Goal: Task Accomplishment & Management: Manage account settings

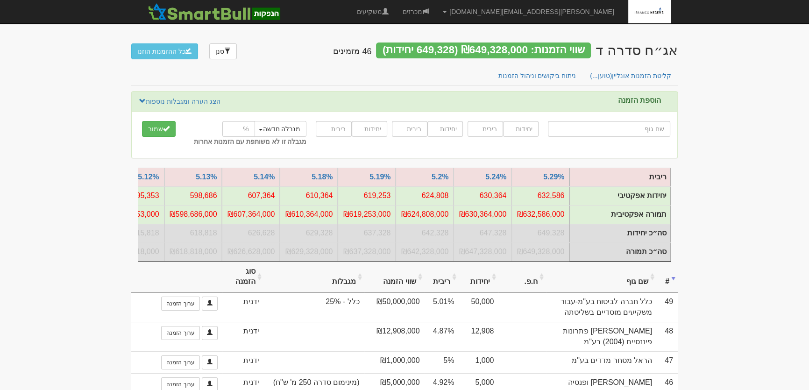
type input "מ"
type input "מגה אור החזקות בע"מ"
type input "מג"
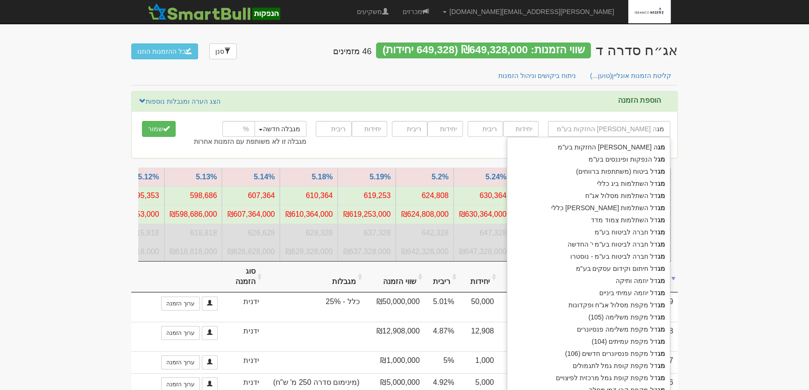
type input "מגדל ביטוח (משתתפות ברווחים)"
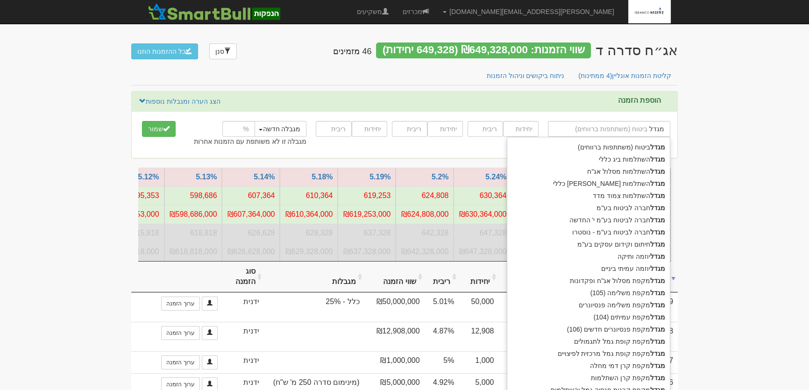
type input "מגדל"
type input "מגדל ח"
type input "מגדל חברה לביטוח בע"מ"
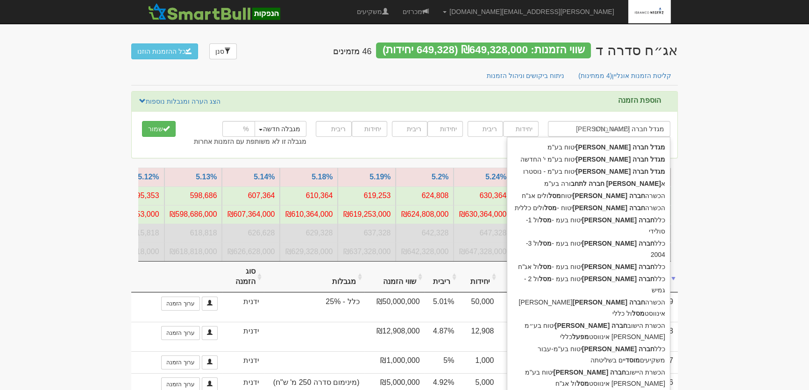
type input "מגדל חברה לבי"
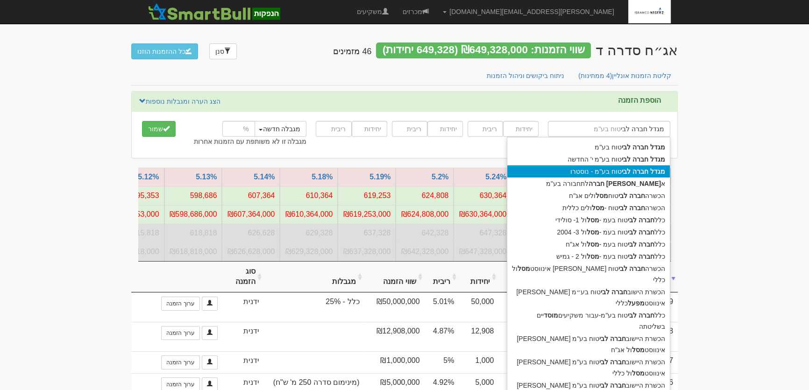
click at [630, 174] on strong "לבי" at bounding box center [625, 171] width 9 height 7
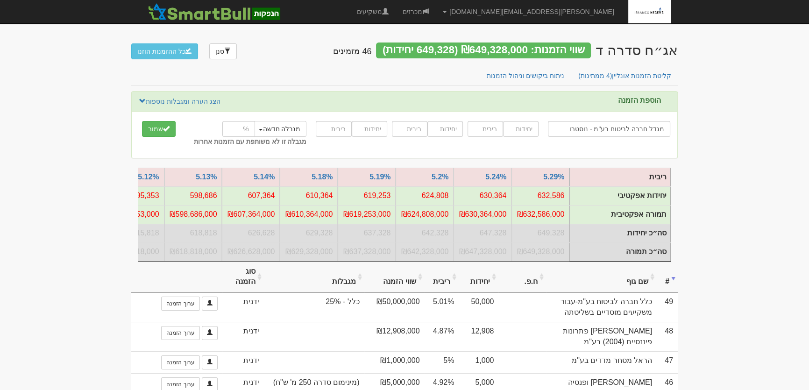
type input "מגדל חברה לביטוח בע"מ - נוסטרו"
type input "30000"
type input "4.93"
click at [229, 127] on input "number" at bounding box center [238, 129] width 33 height 16
type input "14.7"
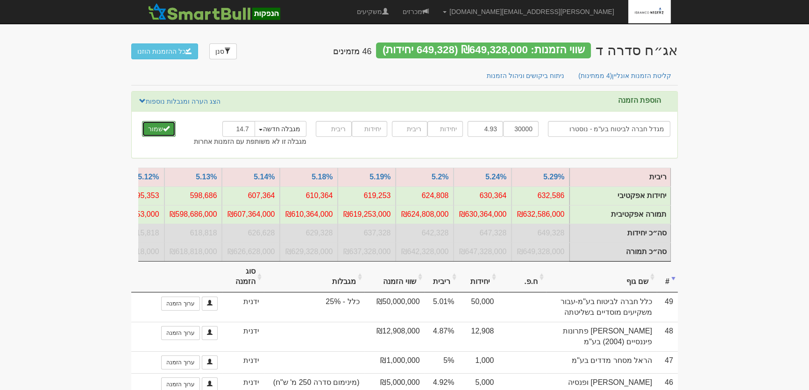
click at [156, 127] on button "שמור" at bounding box center [159, 129] width 34 height 16
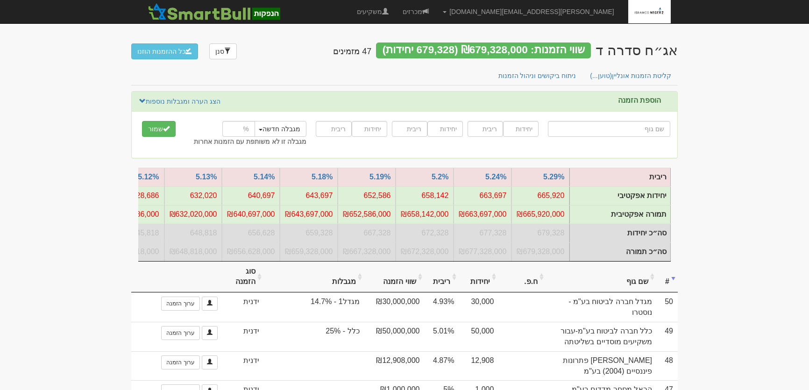
type input "ה"
type input "הנדסאים וטכנאים חברה לניהול קופות גמל בע"מ"
type input "הנ"
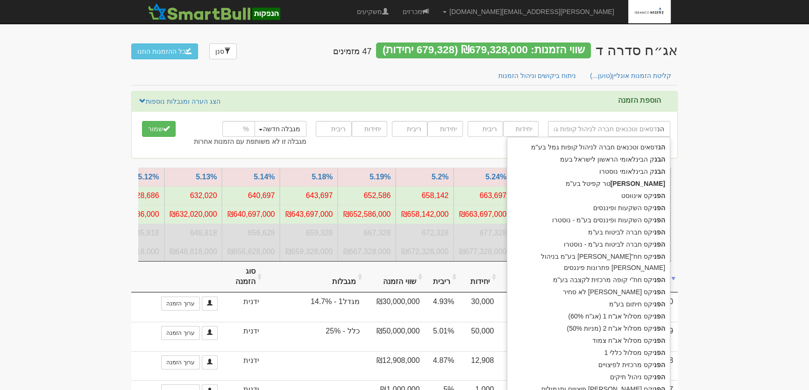
type input "ה"
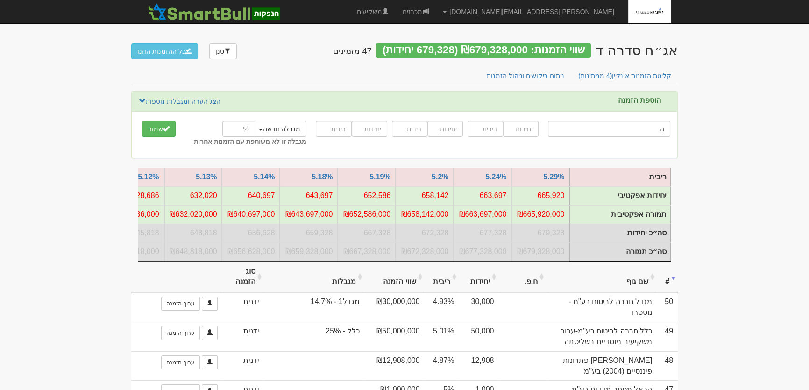
type input "הפניקס אינווסט"
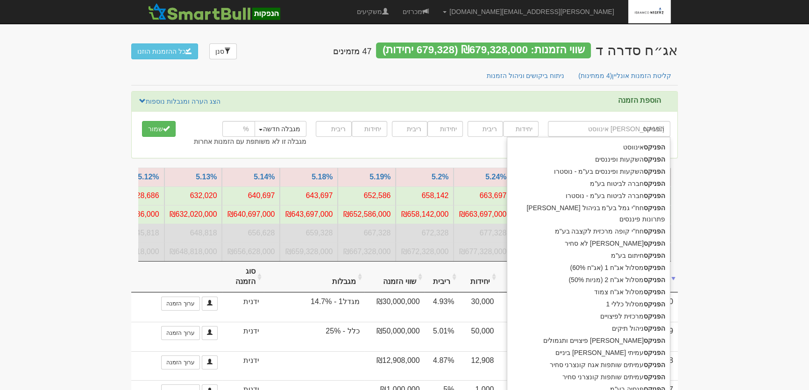
type input "הפניקס"
type input "הפניקס ח"
type input "הפניקס חברה לביטוח בע"מ"
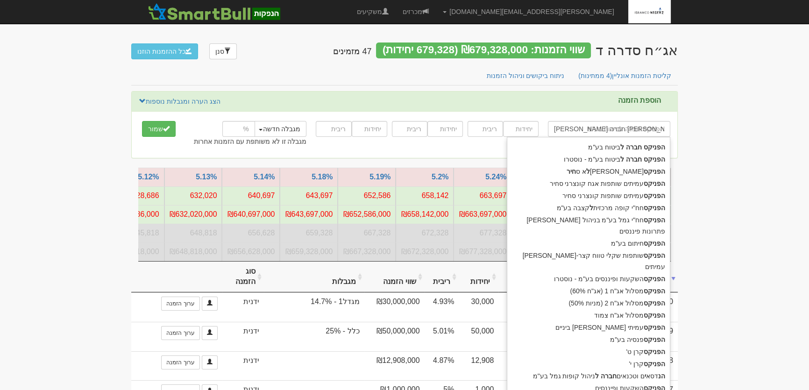
type input "הפניקס חברה לבי"
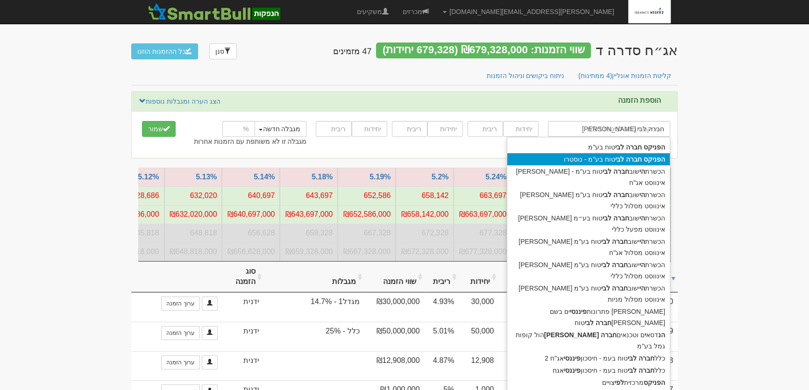
click at [549, 162] on div "הפניקס חברה לבי טוח בע"מ - נוסטרו" at bounding box center [588, 159] width 162 height 12
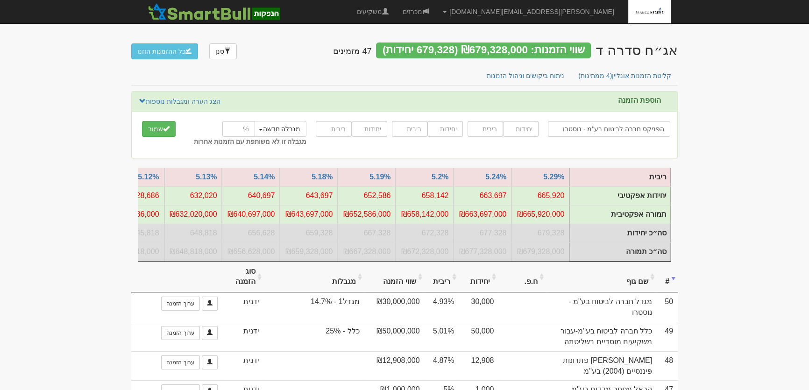
type input "הפניקס חברה לביטוח בע"מ - נוסטרו"
type input "6000"
type input "6.29"
type input "4000"
type input "6.39"
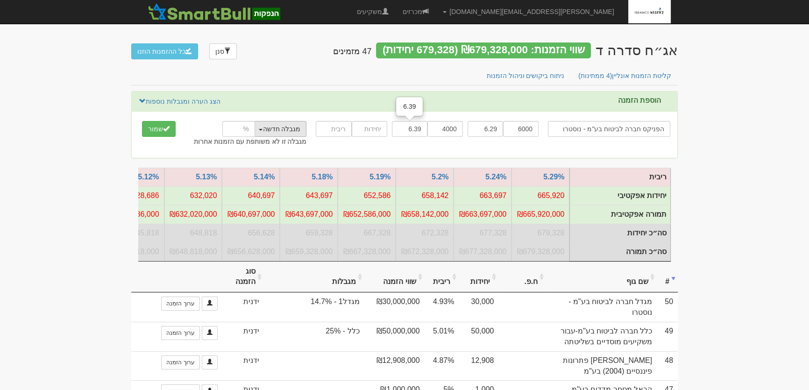
click at [292, 130] on button "מגבלה חדשה" at bounding box center [280, 129] width 54 height 16
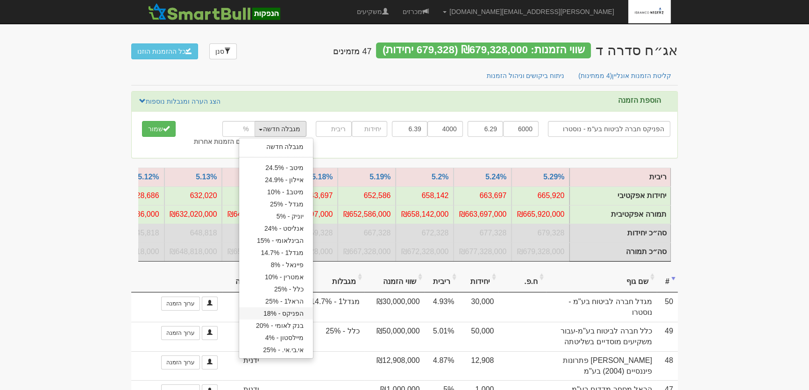
click at [294, 315] on link "הפניקס - 18%" at bounding box center [276, 313] width 74 height 12
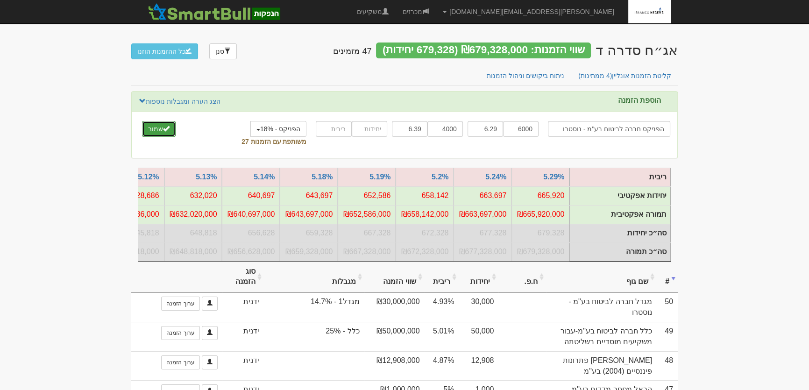
click at [155, 126] on button "שמור" at bounding box center [159, 129] width 34 height 16
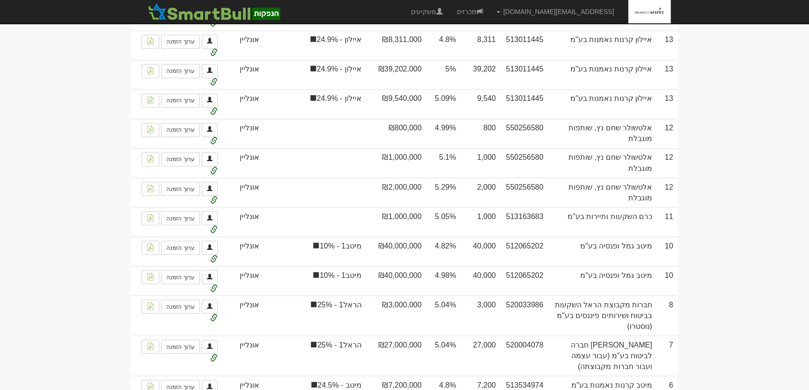
scroll to position [2044, 0]
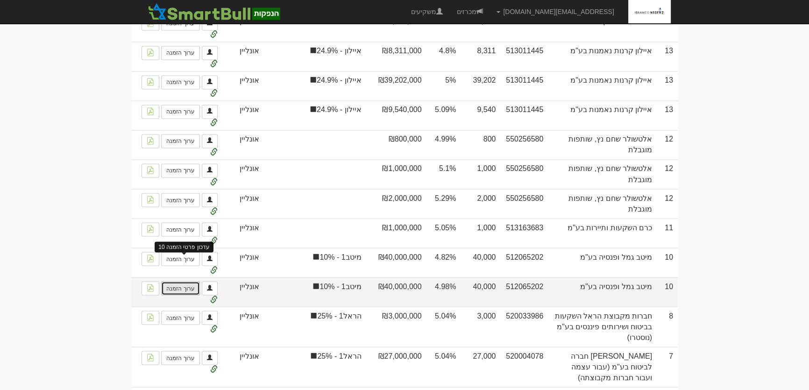
click at [185, 281] on link "ערוך הזמנה" at bounding box center [180, 288] width 38 height 14
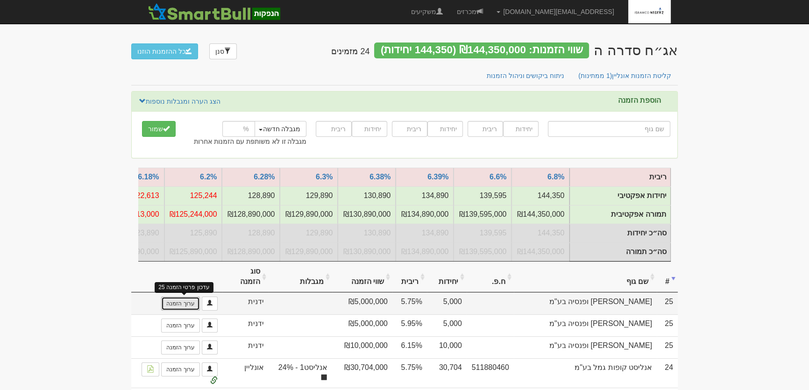
click at [188, 308] on link "ערוך הזמנה" at bounding box center [180, 303] width 38 height 14
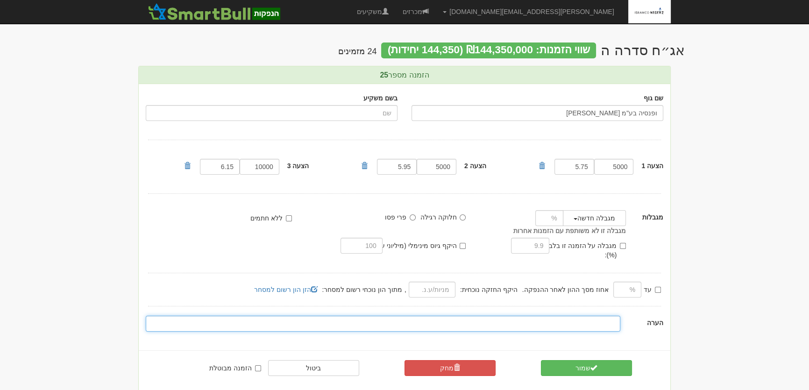
click at [611, 316] on input "text" at bounding box center [383, 324] width 474 height 16
type input "מינימום סדרה 150 מ' ש"ח"
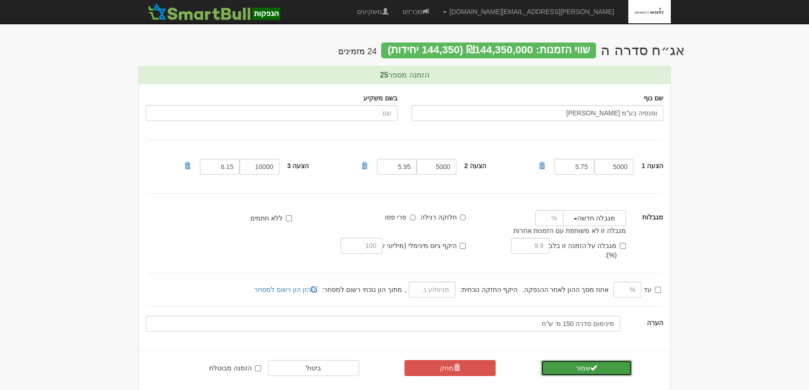
click at [600, 361] on button "שמור" at bounding box center [586, 368] width 91 height 16
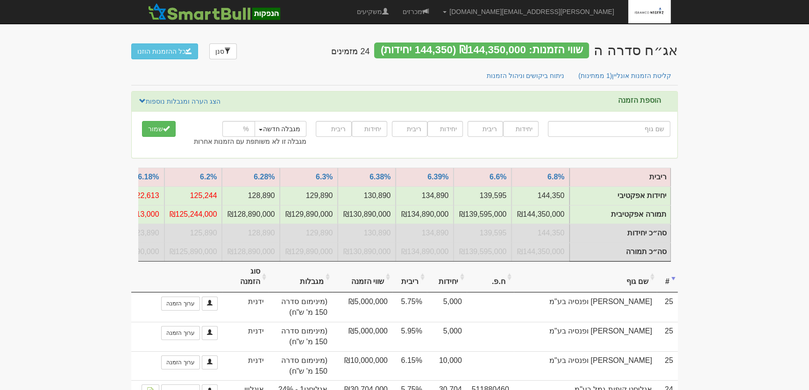
type input "ק"
type input "קסם אקטיב (00) ממשלתי צמוד בינוני"
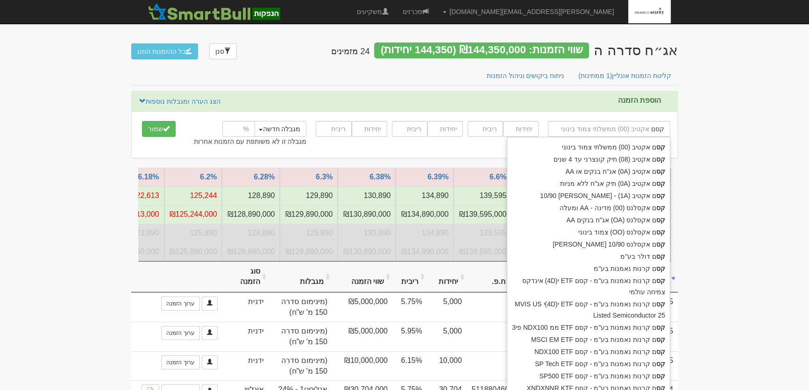
type input "קסם"
type input "קסם ק"
type input "קסם קרנות נאמנות בע"מ"
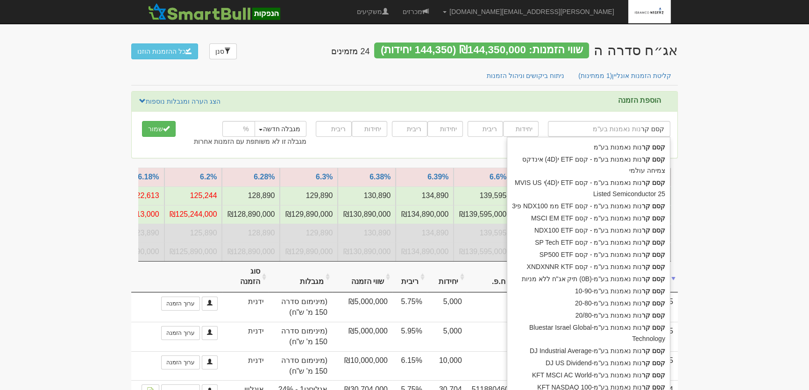
type input "קסם קרנ"
click at [654, 146] on strong "קסם" at bounding box center [658, 146] width 13 height 7
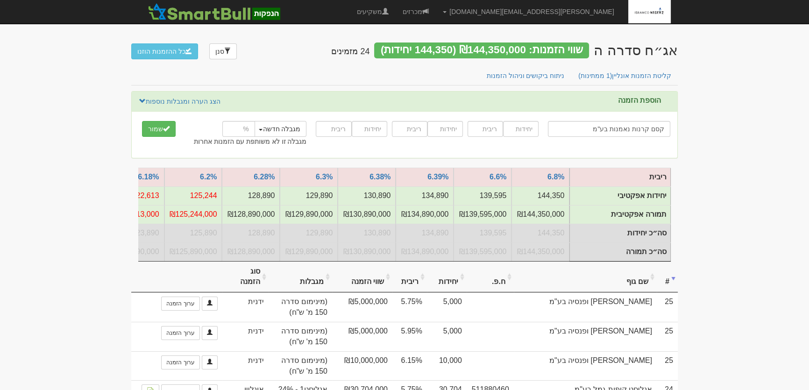
type input "קסם קרנות נאמנות בע"מ"
type input "4750"
type input "5.85"
click at [153, 130] on button "שמור" at bounding box center [159, 129] width 34 height 16
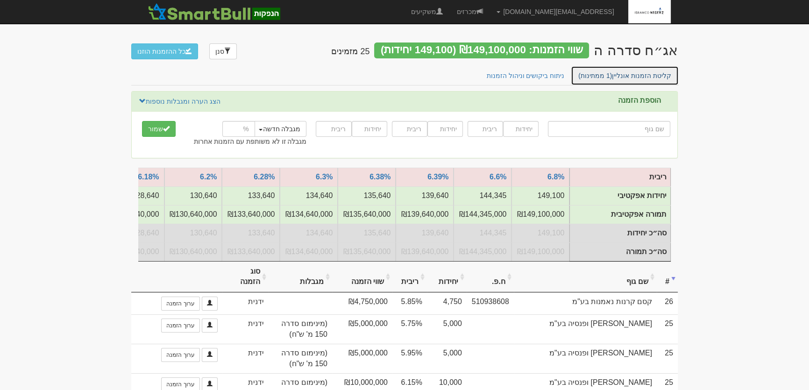
click at [620, 75] on link "קליטת הזמנות אונליין (1 ממתינות)" at bounding box center [624, 76] width 108 height 20
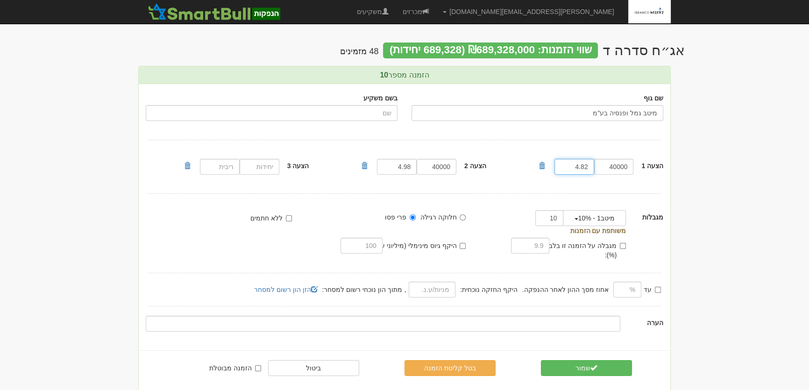
click at [581, 167] on input "4.82" at bounding box center [574, 167] width 40 height 16
type input "4.90"
click at [398, 164] on input "4.98" at bounding box center [397, 167] width 40 height 16
type input "5.06"
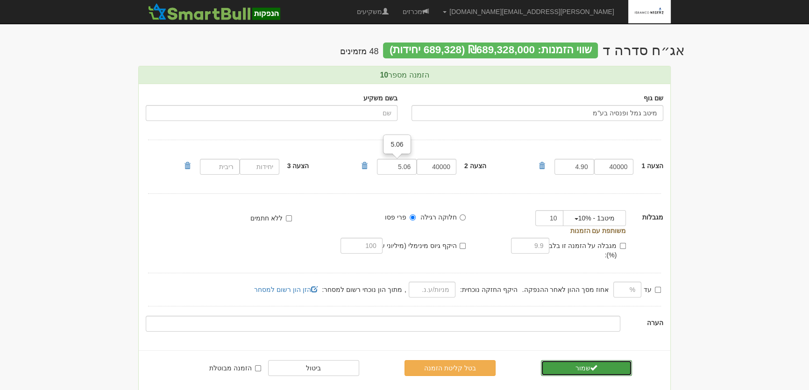
click at [592, 364] on span "submit" at bounding box center [593, 367] width 7 height 7
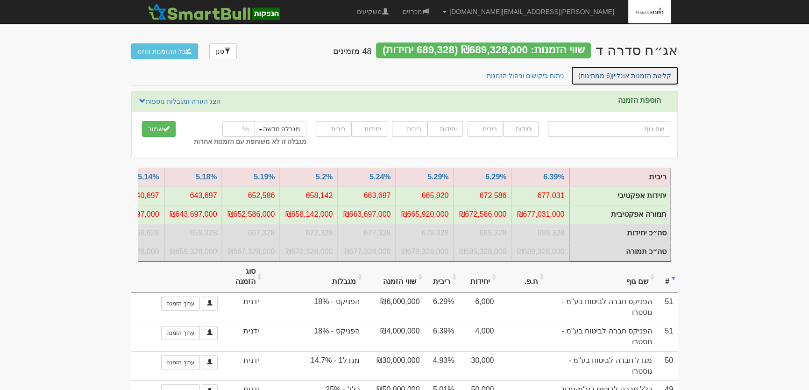
click at [628, 67] on link "קליטת הזמנות אונליין (6 ממתינות)" at bounding box center [624, 76] width 108 height 20
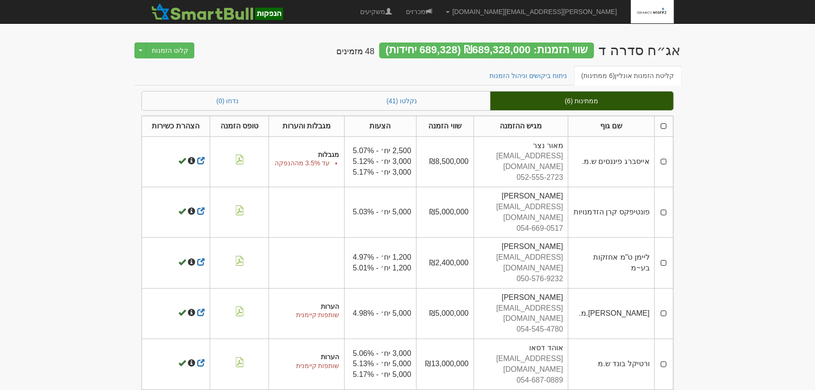
click at [663, 126] on th at bounding box center [664, 126] width 18 height 21
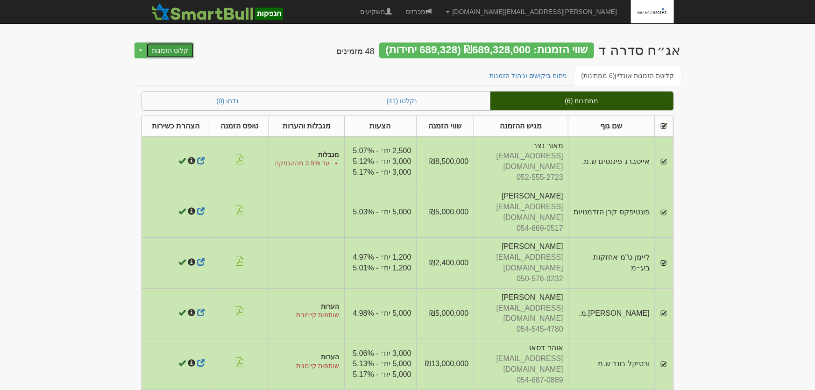
click at [176, 56] on button "קלוט הזמנות" at bounding box center [170, 50] width 49 height 16
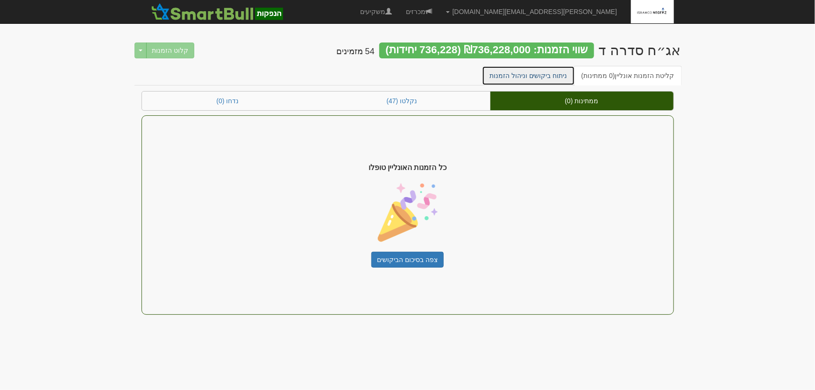
click at [551, 74] on link "ניתוח ביקושים וניהול הזמנות" at bounding box center [528, 76] width 93 height 20
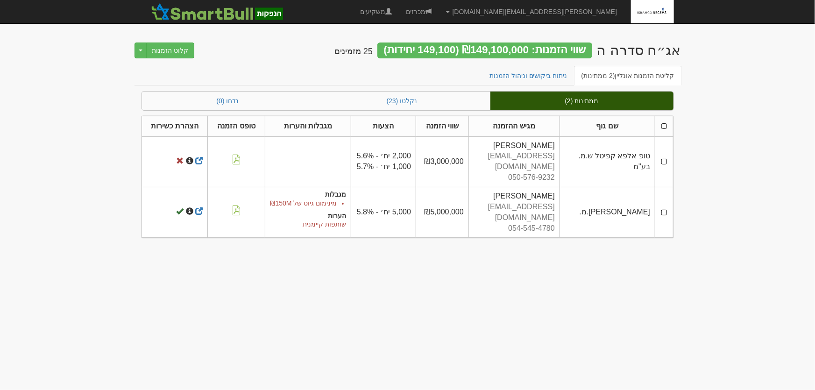
click at [665, 127] on th at bounding box center [664, 126] width 18 height 21
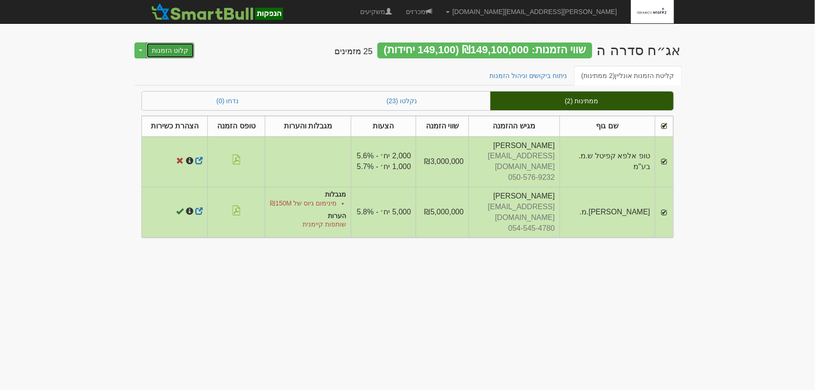
drag, startPoint x: 168, startPoint y: 49, endPoint x: 180, endPoint y: 52, distance: 12.5
click at [168, 49] on button "קלוט הזמנות" at bounding box center [170, 50] width 49 height 16
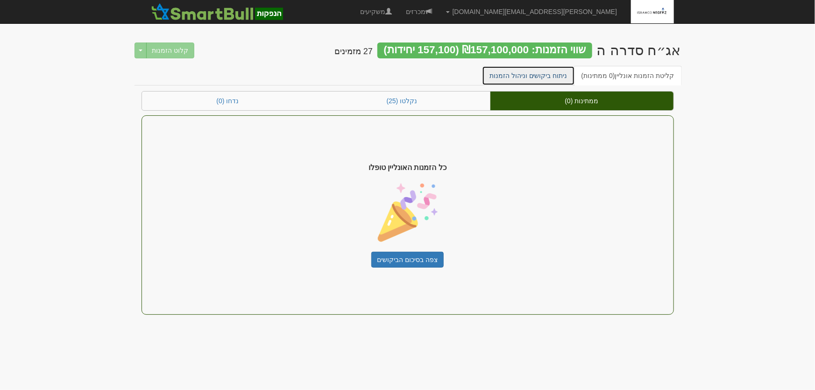
click at [542, 77] on link "ניתוח ביקושים וניהול הזמנות" at bounding box center [528, 76] width 93 height 20
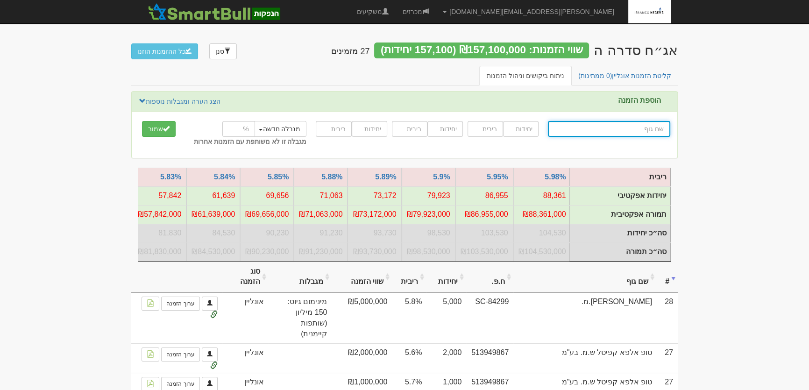
type input "ה"
type input "הפניקס אינווסט"
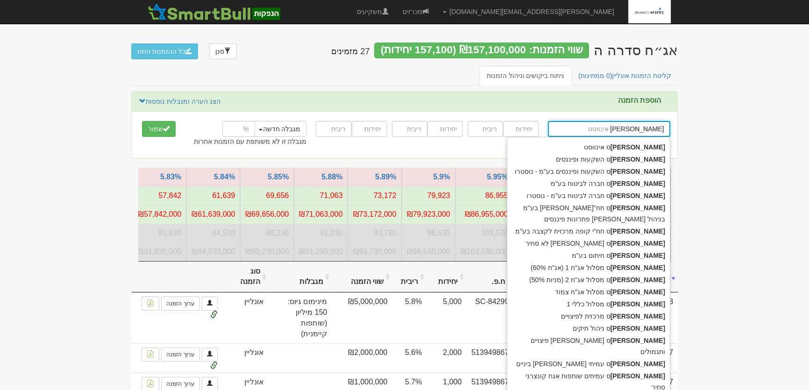
type input "הפניקס"
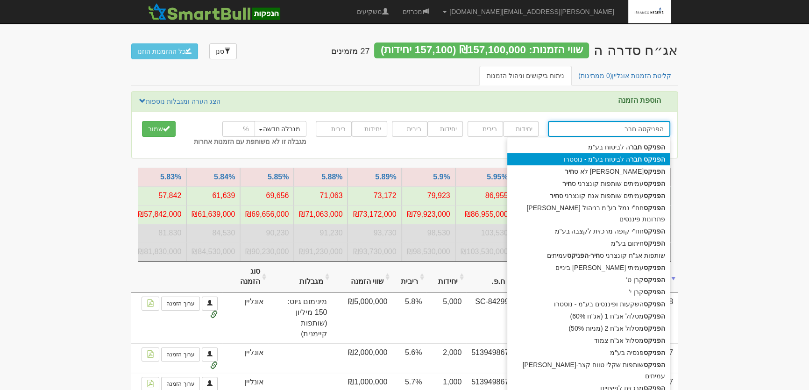
click at [577, 157] on div "הפניקס חבר ה לביטוח בע"מ - נוסטרו" at bounding box center [588, 159] width 162 height 12
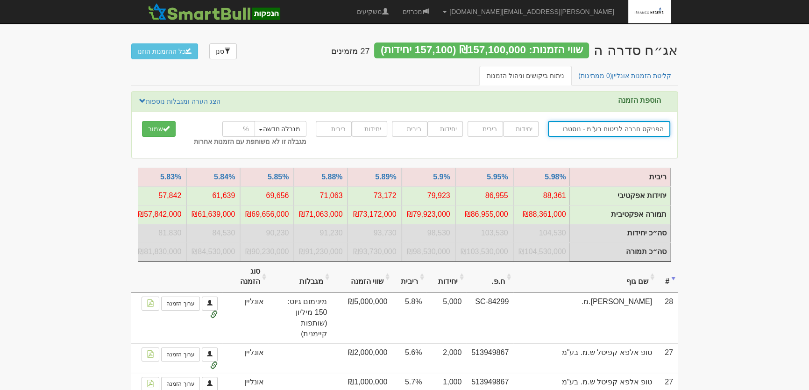
type input "הפניקס חברה לביטוח בע"מ - נוסטרו"
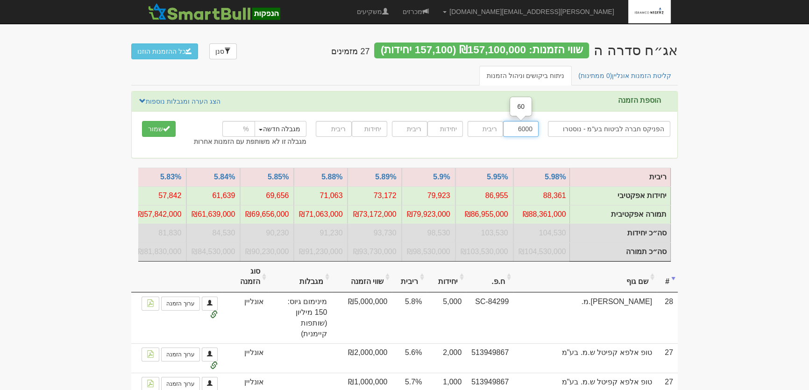
type input "6000"
type input "6.29"
type input "4000"
type input "6.39"
click at [289, 126] on button "מגבלה חדשה" at bounding box center [280, 129] width 54 height 16
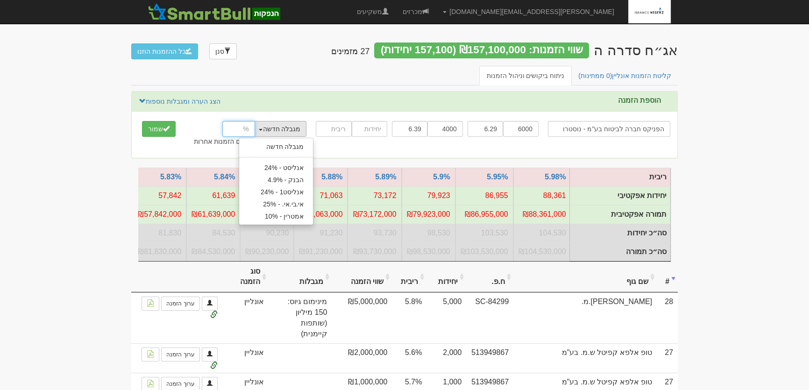
click at [232, 130] on input "number" at bounding box center [238, 129] width 33 height 16
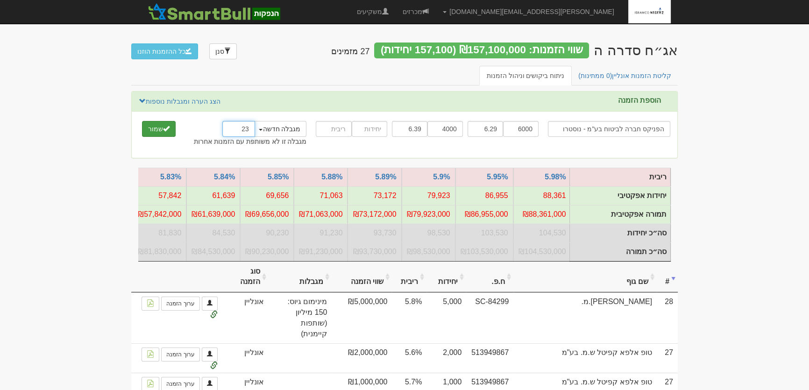
type input "23"
click at [159, 126] on button "שמור" at bounding box center [159, 129] width 34 height 16
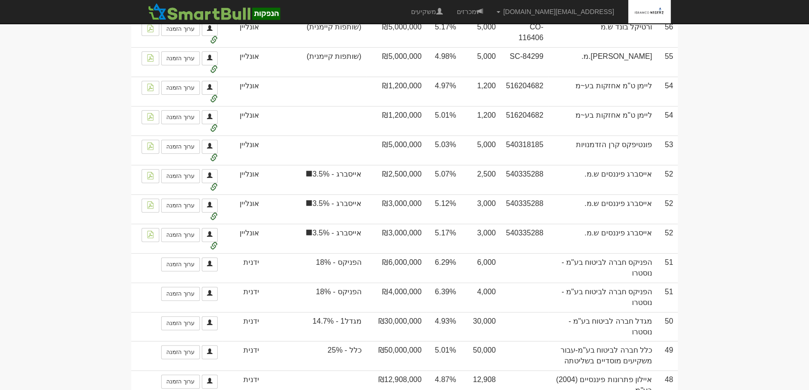
scroll to position [424, 0]
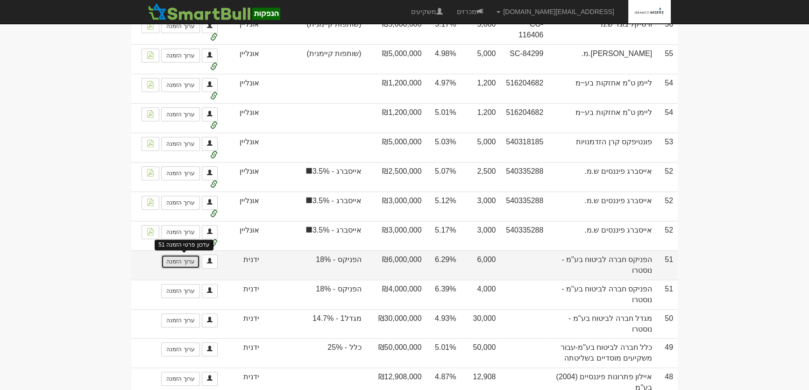
click at [182, 268] on link "ערוך הזמנה" at bounding box center [180, 261] width 38 height 14
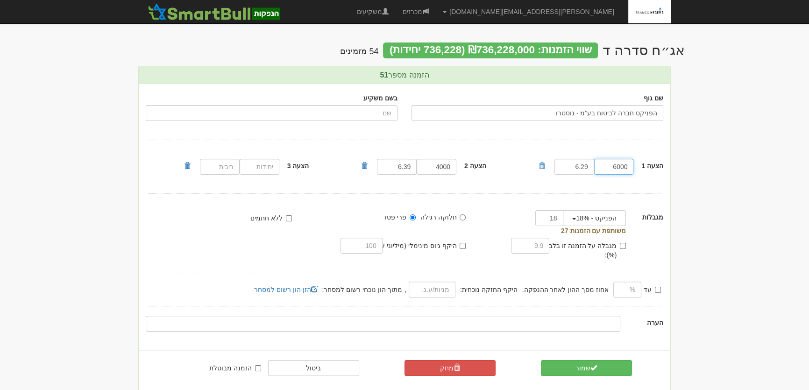
click at [620, 166] on input "6000" at bounding box center [614, 167] width 40 height 16
type input "7000"
type input "5.07"
click at [592, 364] on span "submit" at bounding box center [593, 367] width 7 height 7
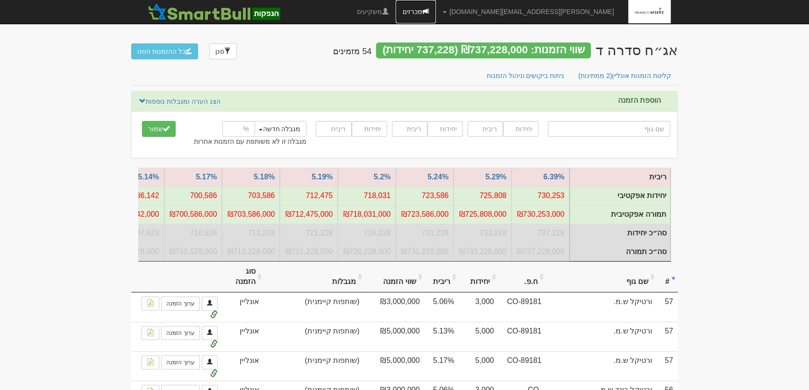
click at [436, 11] on link "מכרזים" at bounding box center [415, 11] width 40 height 23
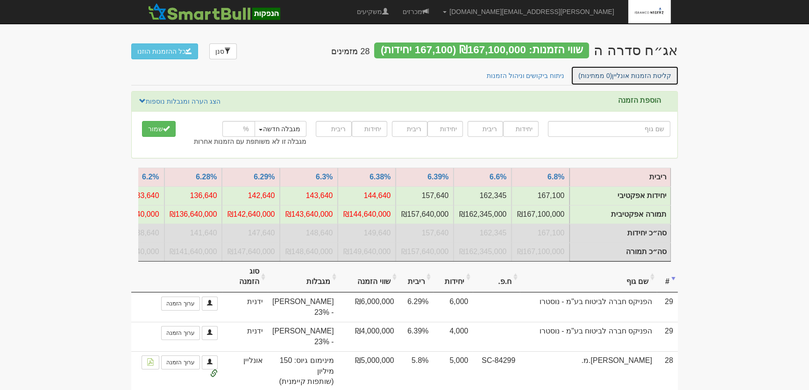
click at [643, 78] on link "קליטת הזמנות אונליין (0 ממתינות)" at bounding box center [624, 76] width 108 height 20
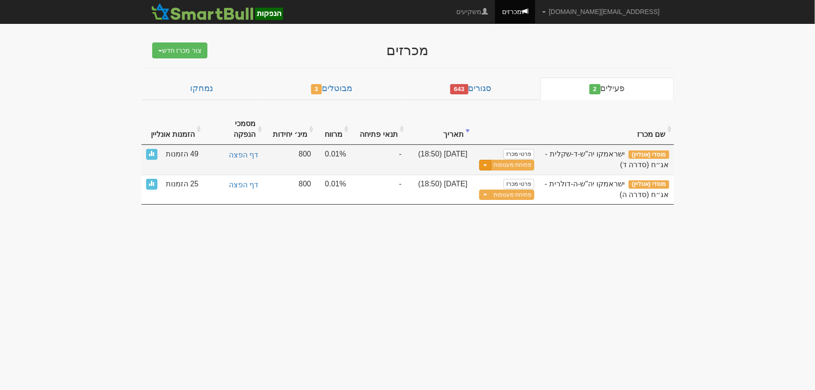
click at [486, 164] on span "button" at bounding box center [485, 165] width 4 height 2
click at [491, 175] on link "עדכן שעת סיום מכרז" at bounding box center [489, 181] width 89 height 12
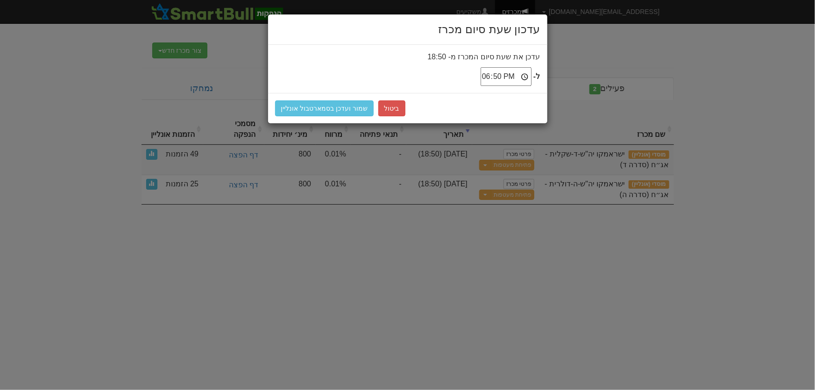
click at [488, 77] on input "18:50" at bounding box center [505, 76] width 51 height 19
type input "19:00"
click at [331, 107] on button "שמור ועדכן בסמארטבול אונליין" at bounding box center [324, 108] width 99 height 16
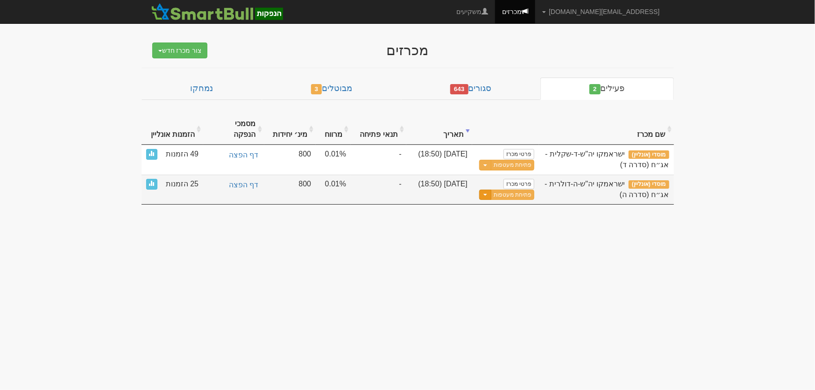
click at [486, 190] on button "Toggle Dropdown" at bounding box center [485, 195] width 12 height 11
click at [486, 204] on link "עדכן שעת סיום מכרז" at bounding box center [489, 210] width 89 height 12
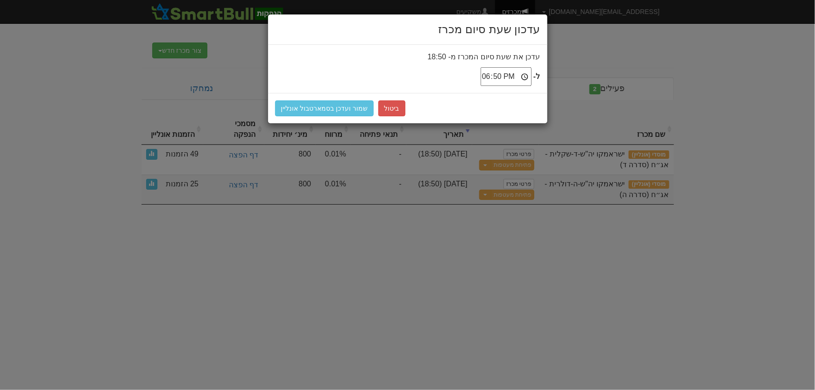
click at [492, 75] on input "18:50" at bounding box center [505, 76] width 51 height 19
type input "19:00"
click at [326, 108] on button "שמור ועדכן בסמארטבול אונליין" at bounding box center [324, 108] width 99 height 16
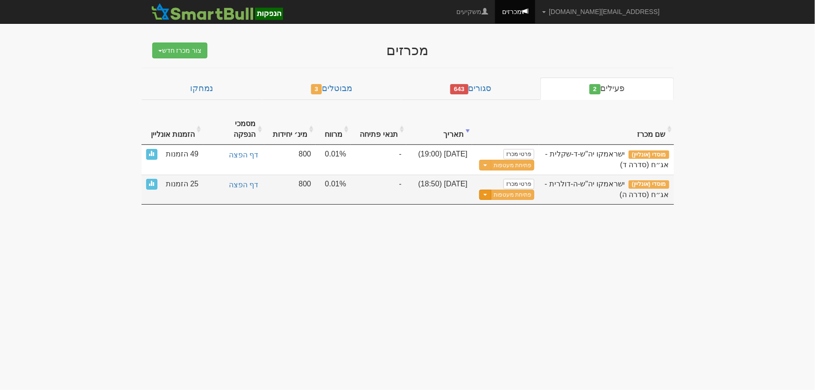
click at [487, 194] on span "button" at bounding box center [485, 195] width 4 height 2
click at [493, 204] on link "עדכן שעת סיום מכרז" at bounding box center [489, 210] width 89 height 12
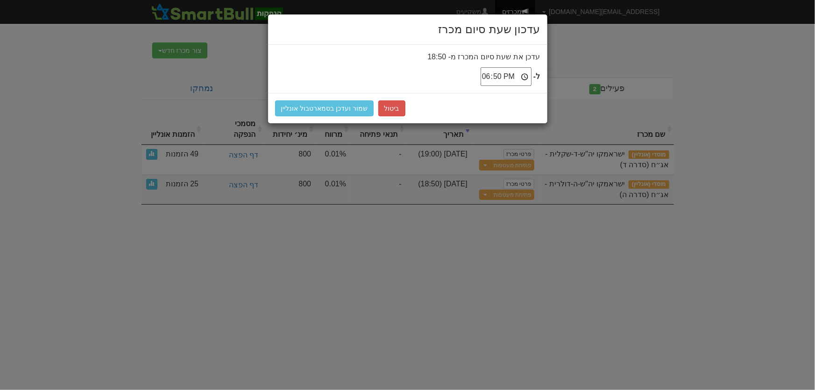
click at [487, 73] on input "18:50" at bounding box center [505, 76] width 51 height 19
type input "19:00"
click at [331, 110] on button "שמור ועדכן בסמארטבול אונליין" at bounding box center [324, 108] width 99 height 16
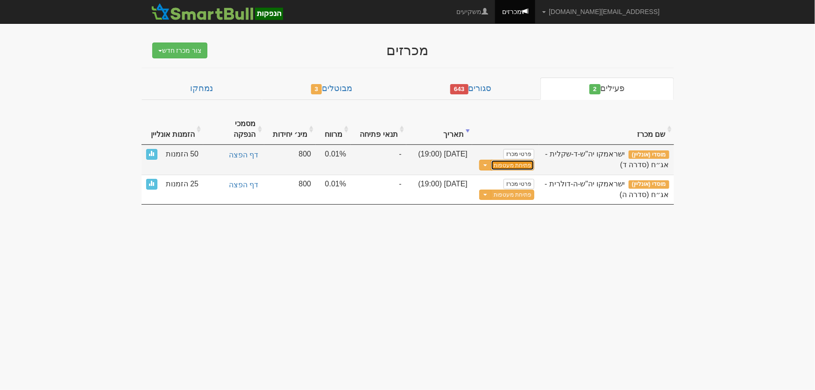
click at [512, 160] on button "פתיחת מעטפות" at bounding box center [512, 165] width 43 height 11
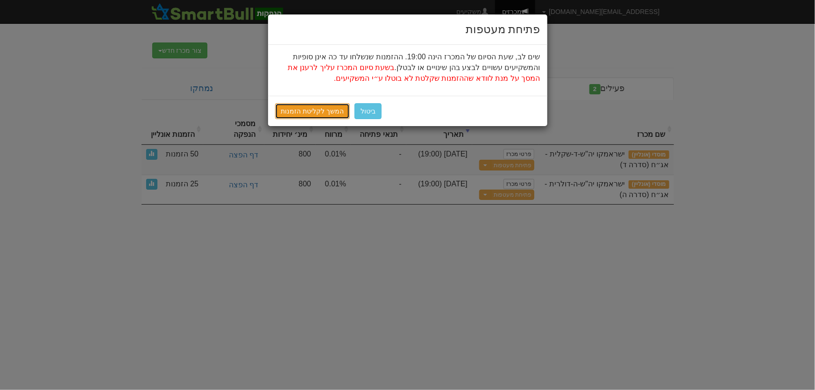
click at [308, 109] on link "המשך לקליטת הזמנות" at bounding box center [312, 111] width 75 height 16
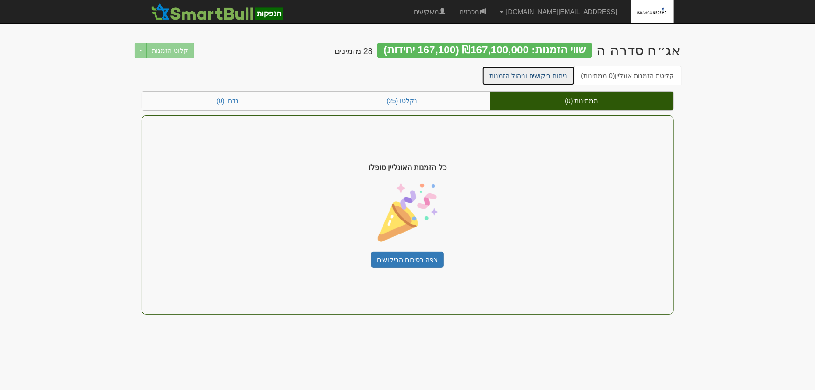
click at [554, 76] on link "ניתוח ביקושים וניהול הזמנות" at bounding box center [528, 76] width 93 height 20
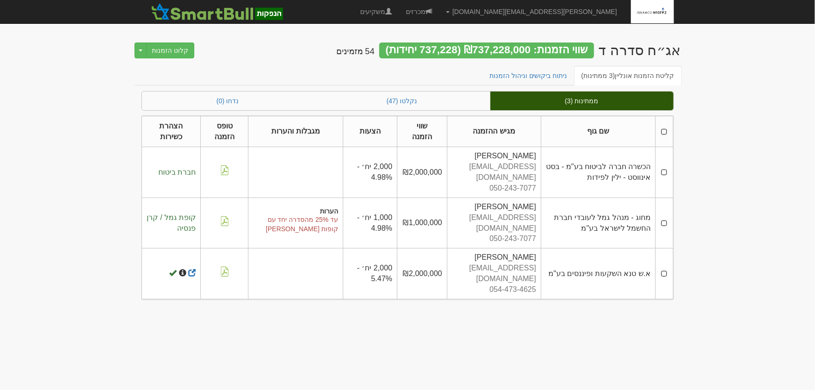
click at [666, 129] on th at bounding box center [663, 131] width 17 height 31
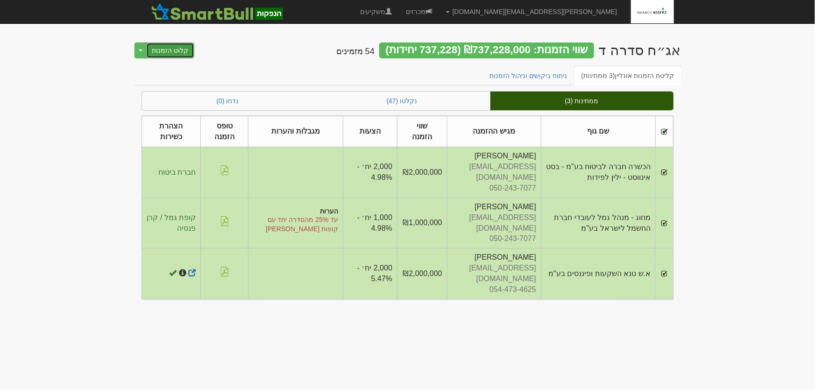
click at [180, 51] on button "קלוט הזמנות" at bounding box center [170, 50] width 49 height 16
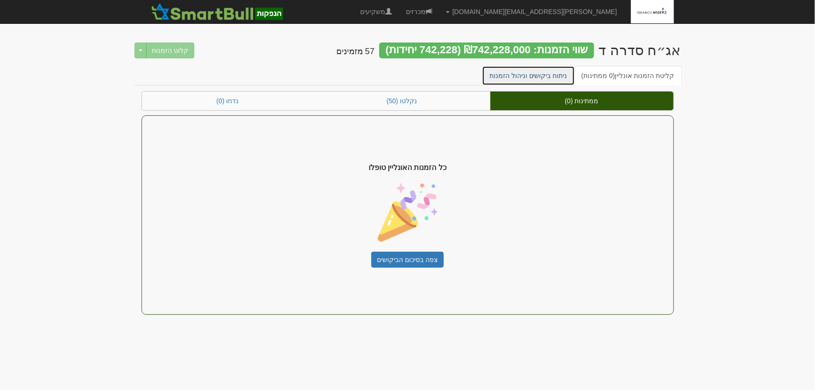
click at [538, 73] on link "ניתוח ביקושים וניהול הזמנות" at bounding box center [528, 76] width 93 height 20
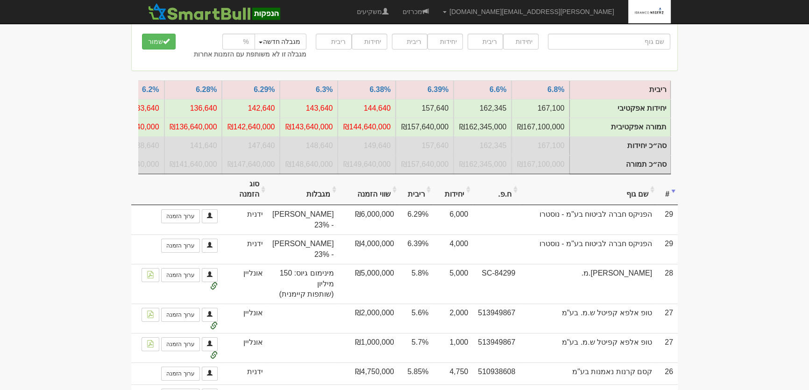
scroll to position [9, 0]
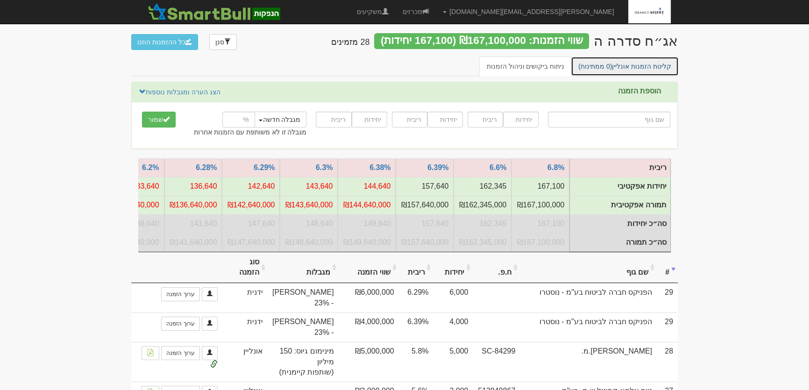
click at [625, 62] on link "קליטת הזמנות אונליין (0 ממתינות)" at bounding box center [624, 66] width 108 height 20
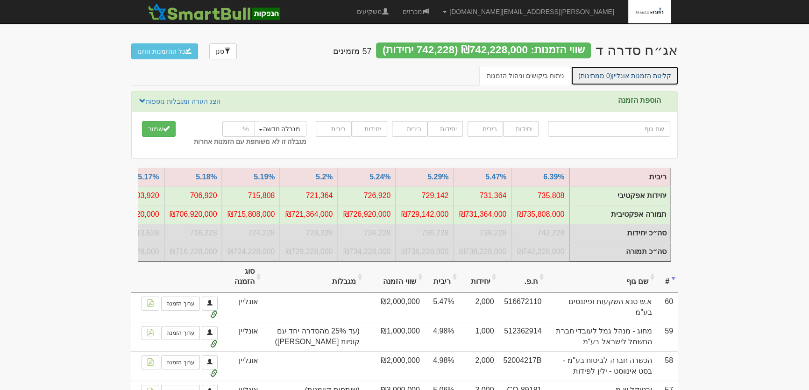
click at [637, 72] on link "קליטת הזמנות אונליין (0 ממתינות)" at bounding box center [624, 76] width 108 height 20
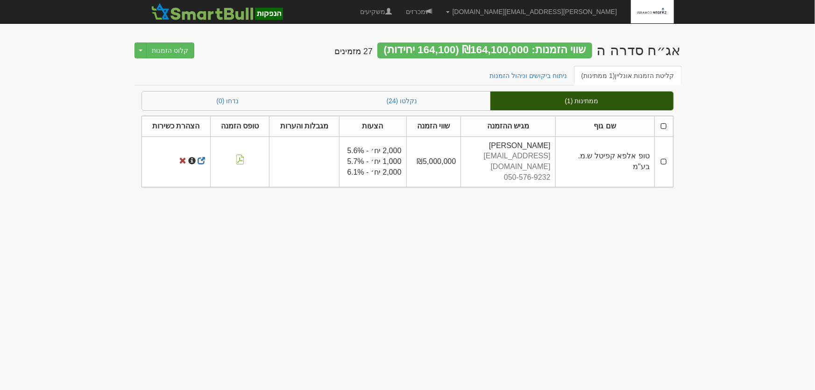
click at [666, 156] on td at bounding box center [664, 161] width 18 height 50
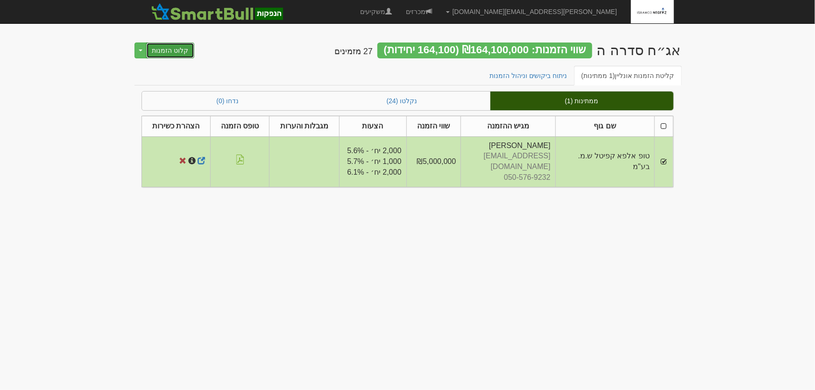
click at [155, 53] on button "קלוט הזמנות" at bounding box center [170, 50] width 49 height 16
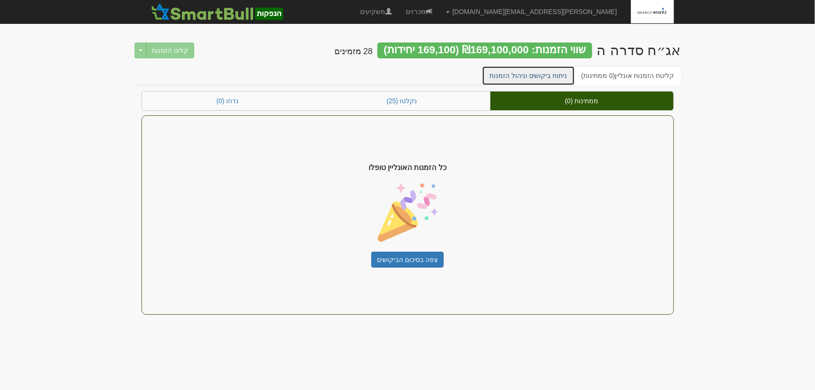
click at [528, 75] on link "ניתוח ביקושים וניהול הזמנות" at bounding box center [528, 76] width 93 height 20
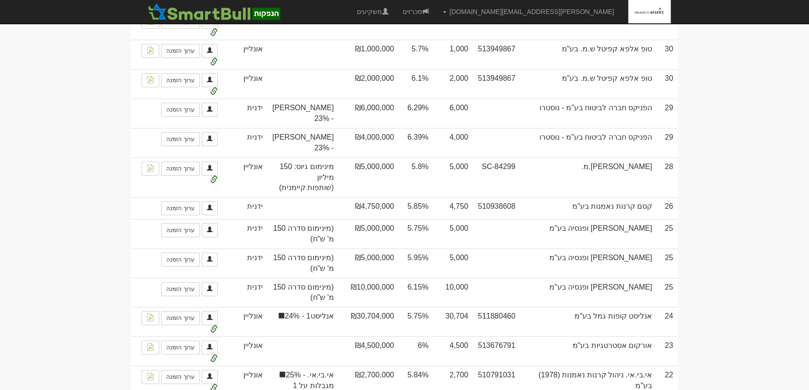
scroll to position [297, 0]
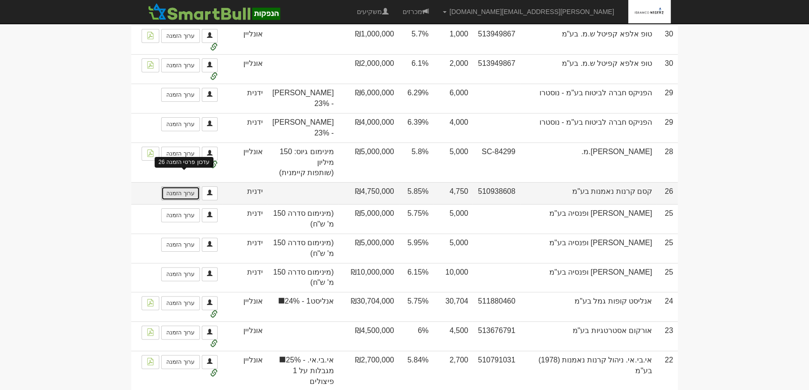
click at [187, 186] on link "ערוך הזמנה" at bounding box center [180, 193] width 38 height 14
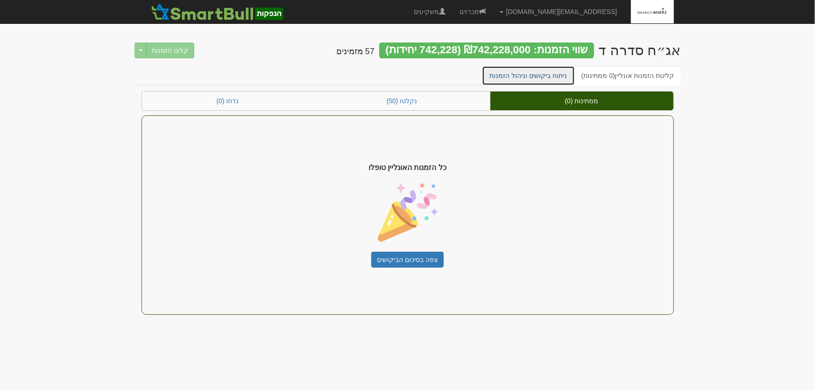
click at [562, 75] on link "ניתוח ביקושים וניהול הזמנות" at bounding box center [528, 76] width 93 height 20
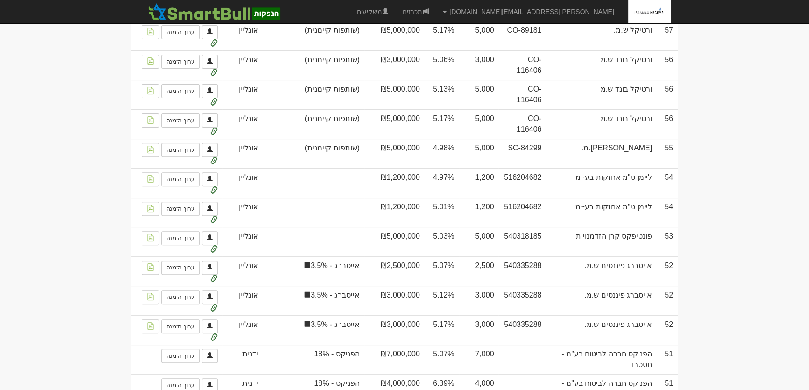
scroll to position [551, 0]
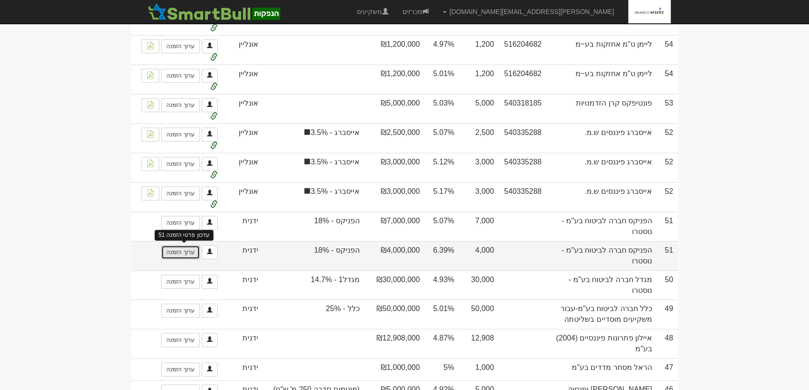
click at [184, 259] on link "ערוך הזמנה" at bounding box center [180, 252] width 38 height 14
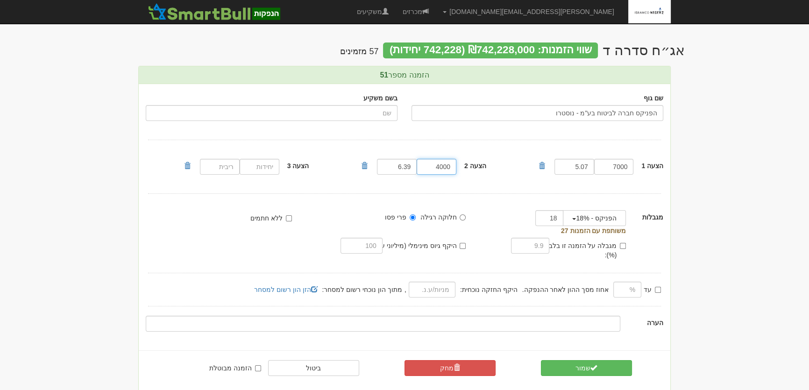
click at [433, 164] on input "4000" at bounding box center [436, 167] width 40 height 16
click at [383, 166] on input "6.39" at bounding box center [397, 167] width 40 height 16
click at [573, 360] on button "שמור" at bounding box center [586, 368] width 91 height 16
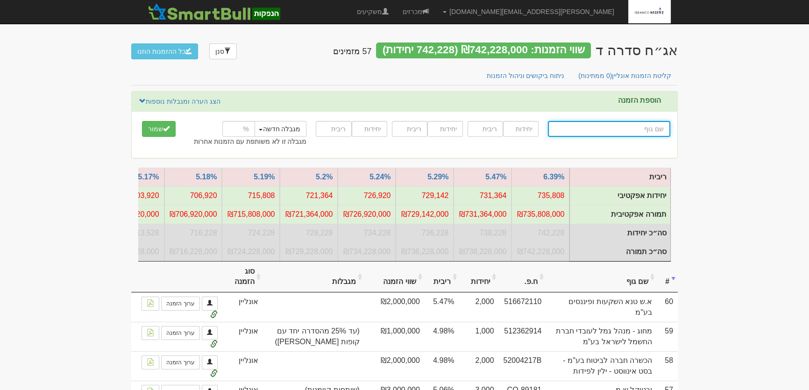
type input "י"
type input "[PERSON_NAME] (!) 10/90 צמיחה"
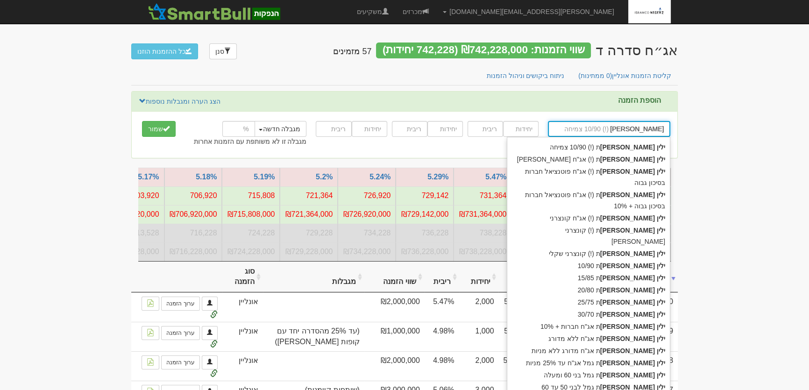
type input "[PERSON_NAME]"
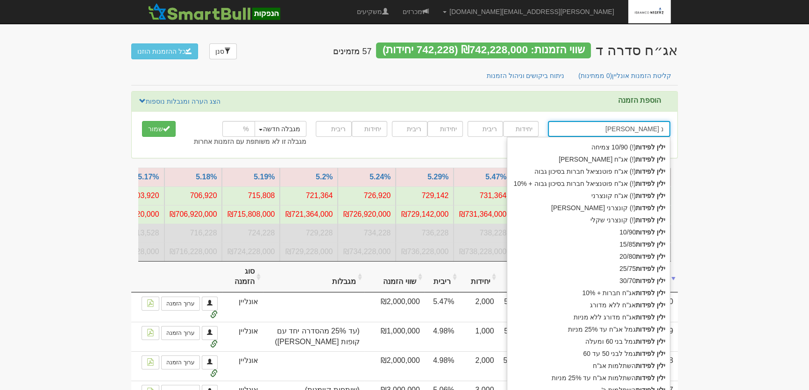
type input "[PERSON_NAME] ני"
type input "ילין לפידות ניהול קופות גמל בע"מ"
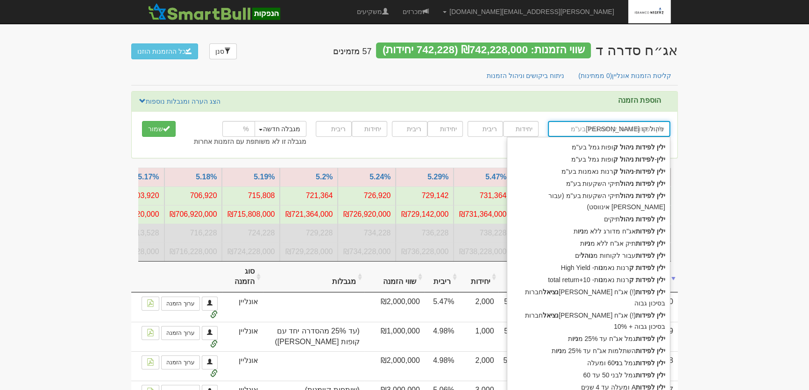
type input "[PERSON_NAME] ניהול קופ"
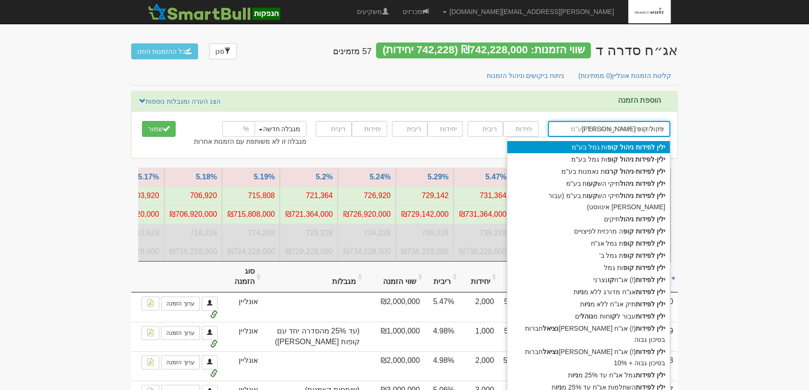
click at [613, 147] on strong "קופ" at bounding box center [612, 146] width 11 height 7
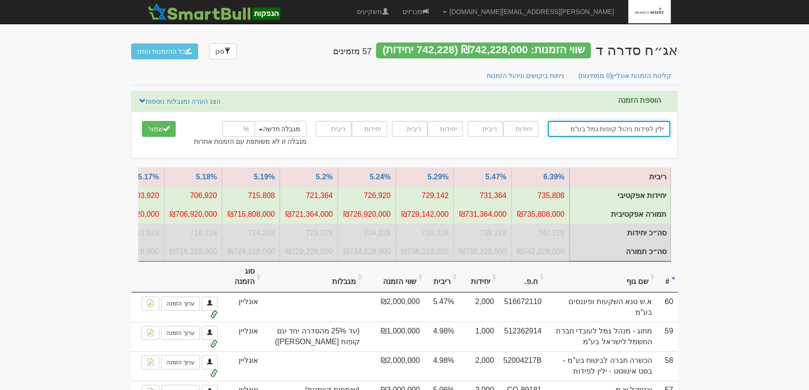
type input "ילין לפידות ניהול קופות גמל בע"מ"
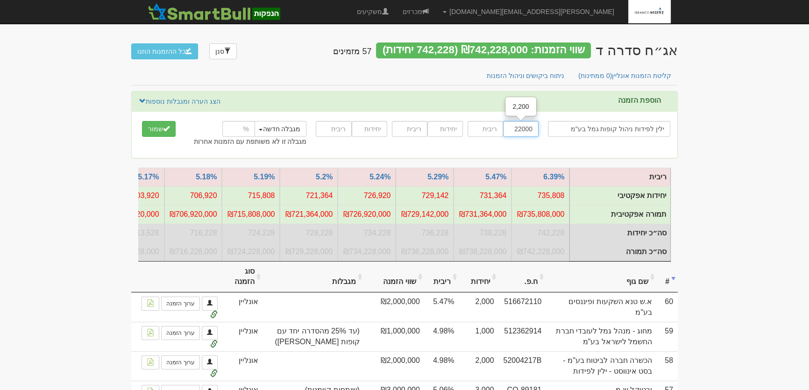
type input "22000"
type input "4.98"
click at [243, 128] on input "number" at bounding box center [238, 129] width 33 height 16
type input "25"
click at [155, 131] on button "שמור" at bounding box center [159, 129] width 34 height 16
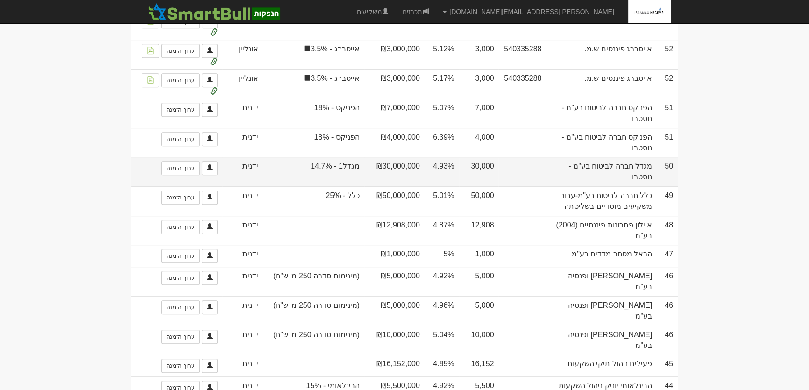
scroll to position [679, 0]
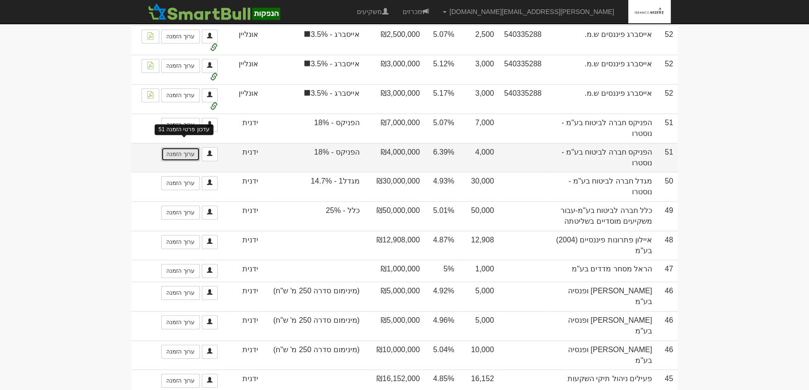
click at [183, 154] on link "ערוך הזמנה" at bounding box center [180, 154] width 38 height 14
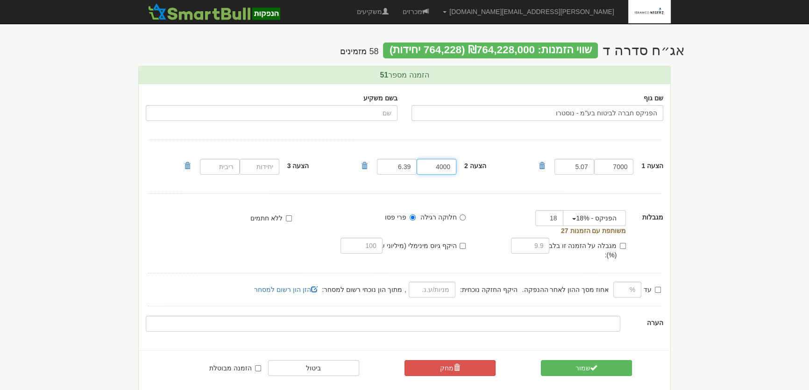
click at [434, 168] on input "4000" at bounding box center [436, 167] width 40 height 16
click at [400, 171] on input "6.39" at bounding box center [397, 167] width 40 height 16
click at [397, 173] on input "6.39" at bounding box center [397, 167] width 40 height 16
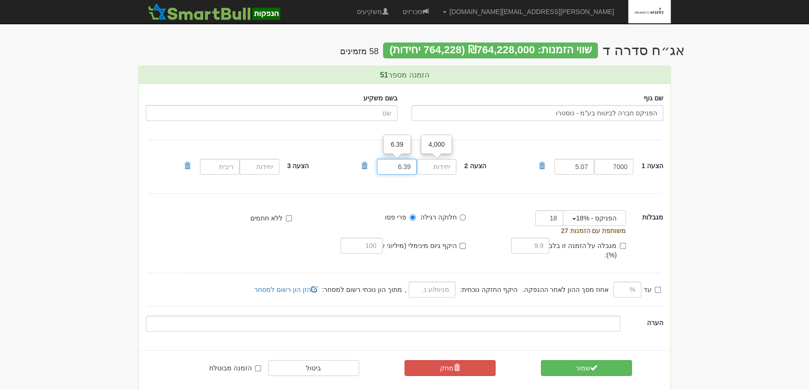
click at [396, 171] on input "6.39" at bounding box center [397, 167] width 40 height 16
click at [591, 364] on span "submit" at bounding box center [593, 367] width 7 height 7
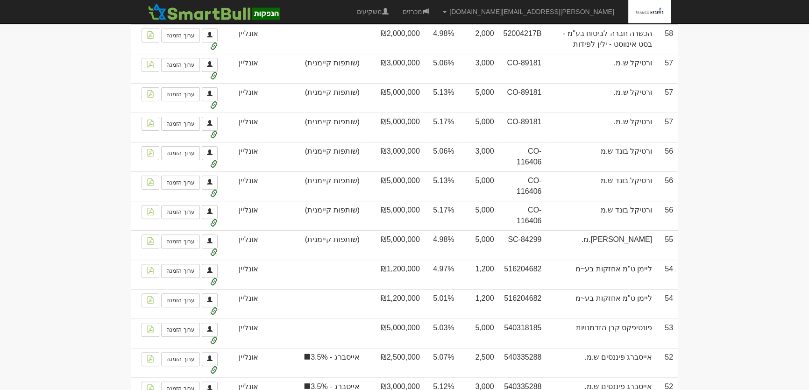
scroll to position [509, 0]
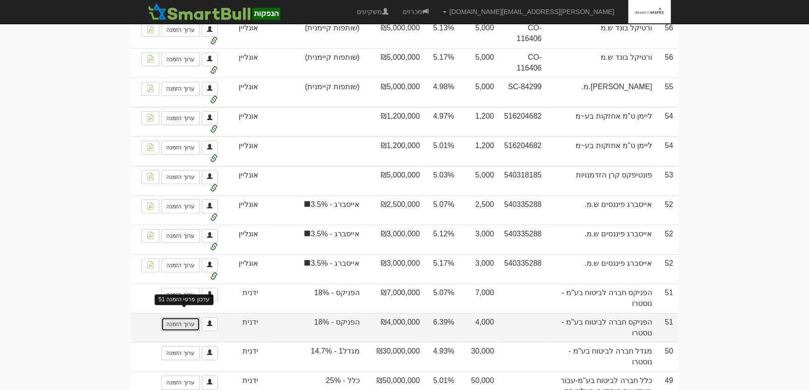
click at [182, 325] on link "ערוך הזמנה" at bounding box center [180, 324] width 38 height 14
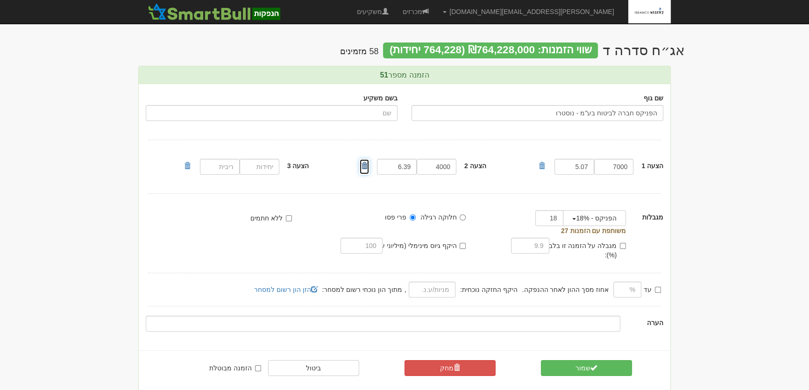
click at [361, 165] on span at bounding box center [364, 165] width 7 height 7
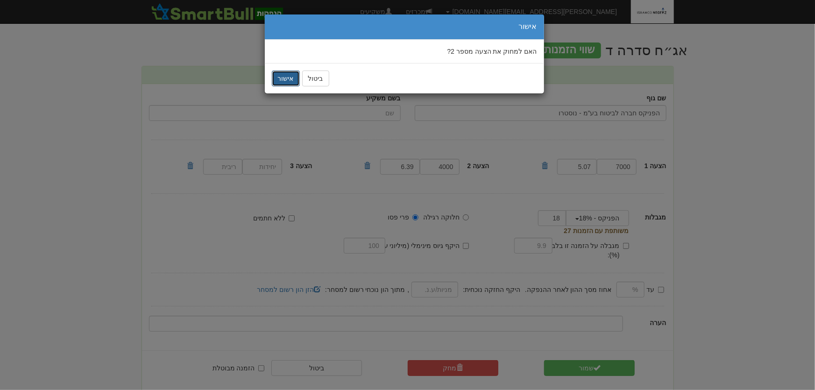
click at [288, 77] on button "אישור" at bounding box center [286, 78] width 28 height 16
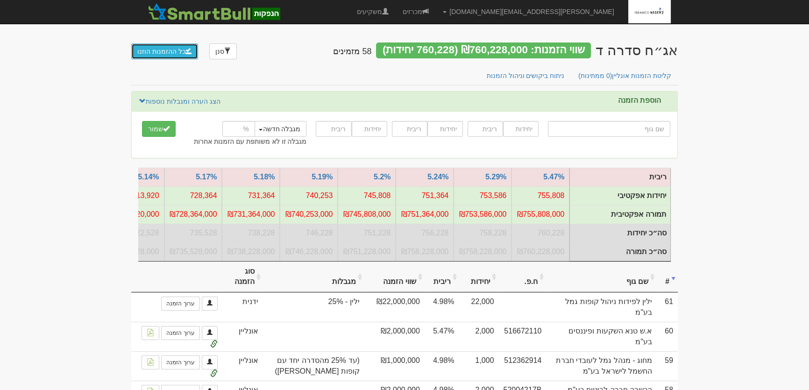
click at [167, 54] on button "כל ההזמנות הוזנו" at bounding box center [164, 51] width 67 height 16
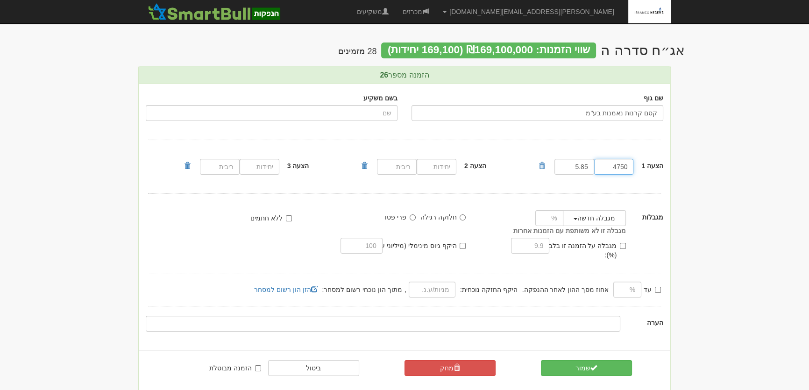
click at [617, 167] on input "4750" at bounding box center [614, 167] width 40 height 16
type input "4950"
click at [584, 360] on button "שמור" at bounding box center [586, 368] width 91 height 16
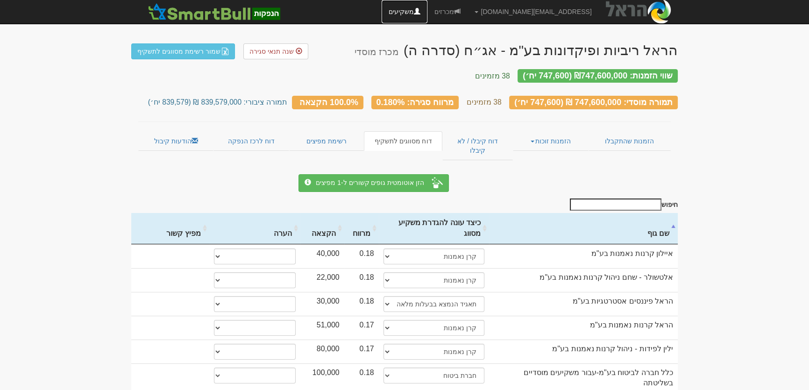
click at [427, 11] on link "משקיעים" at bounding box center [404, 11] width 46 height 23
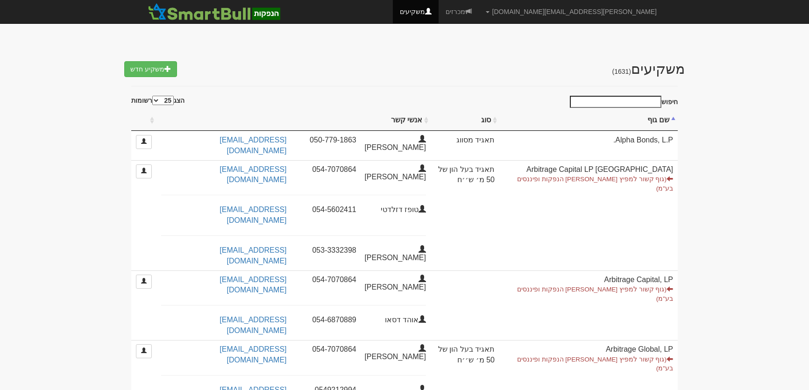
select select "25"
click at [643, 102] on input "חיפוש" at bounding box center [616, 102] width 92 height 12
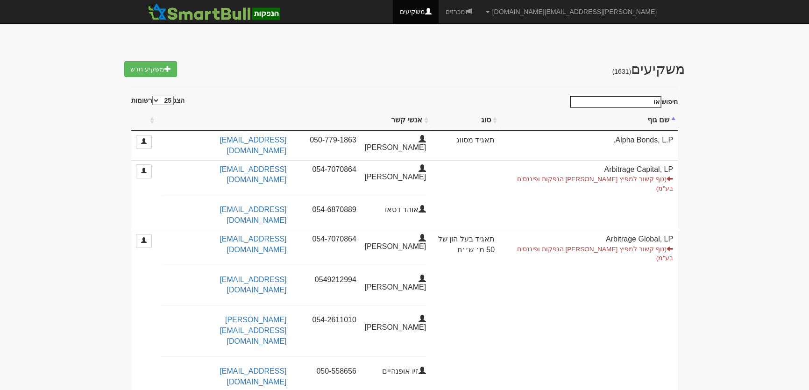
type input "א"
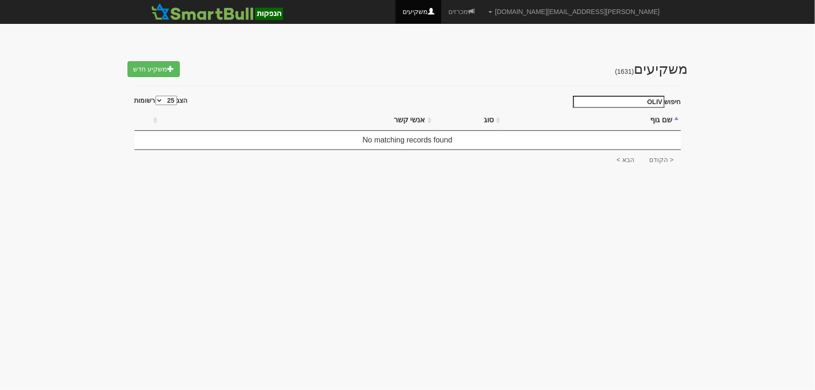
type input "OLIVO"
click at [630, 100] on input "OLIVO" at bounding box center [619, 102] width 92 height 12
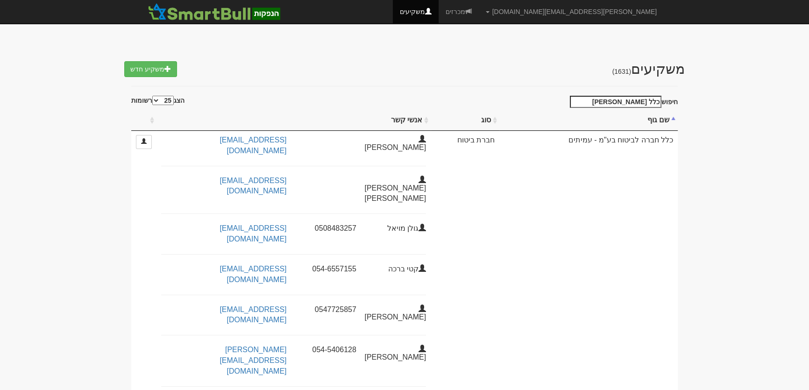
click at [629, 102] on input "כלל עמית" at bounding box center [616, 102] width 92 height 12
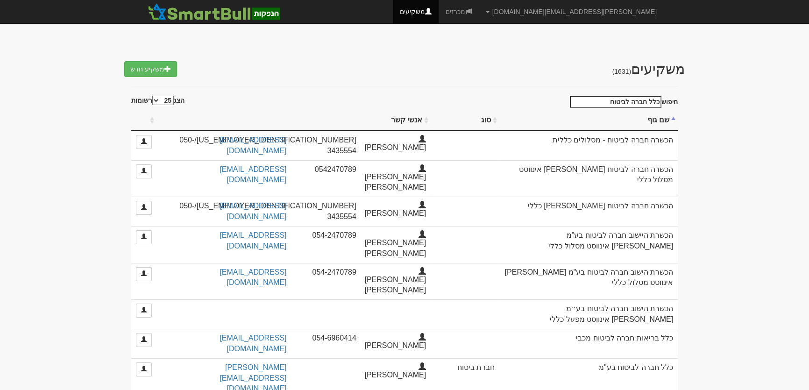
click at [613, 98] on input "כלל חברה לביטוח" at bounding box center [616, 102] width 92 height 12
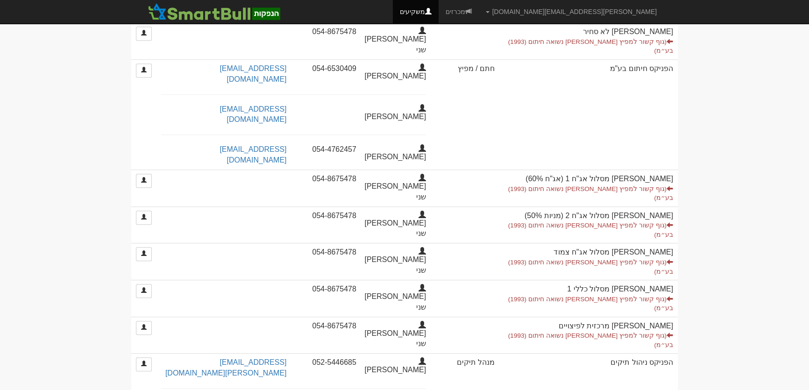
scroll to position [789, 0]
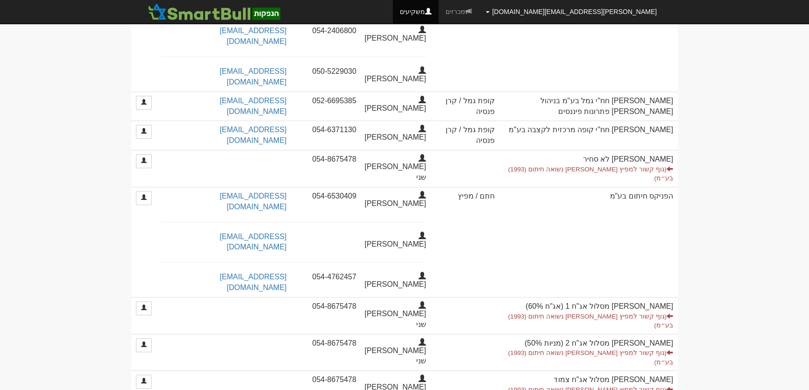
type input "הפני"
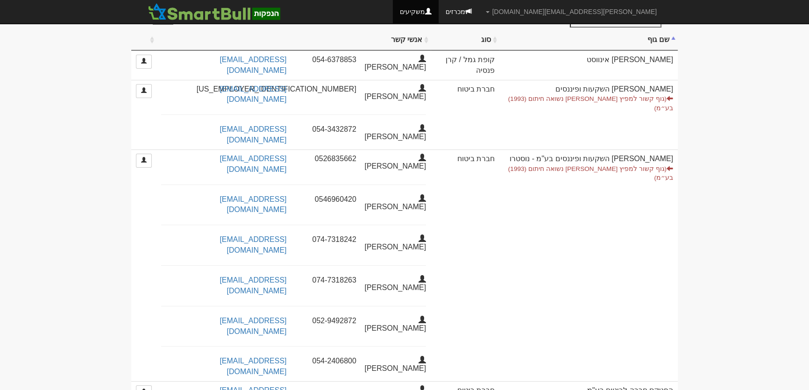
scroll to position [0, 0]
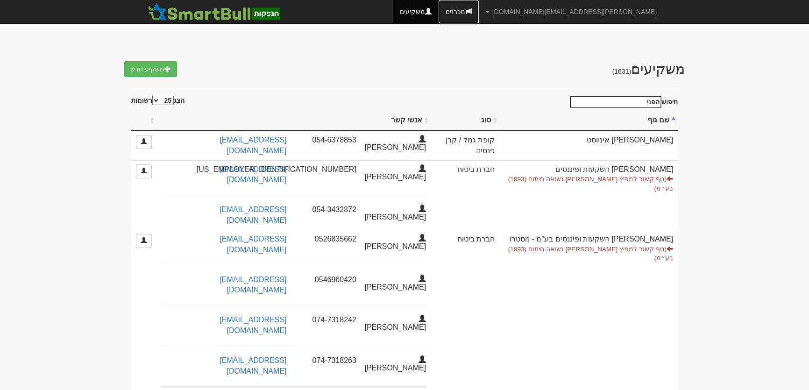
click at [479, 15] on link "מכרזים" at bounding box center [458, 11] width 40 height 23
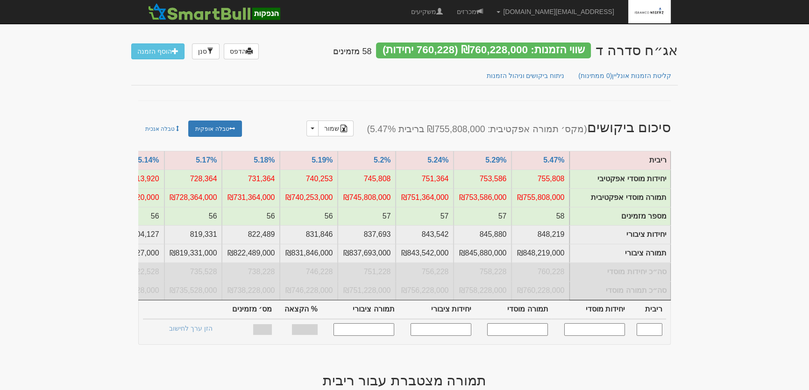
click at [610, 336] on input "text" at bounding box center [594, 329] width 61 height 13
type input "420000"
type input "5.010"
type input "420,000"
type input "420,000,000"
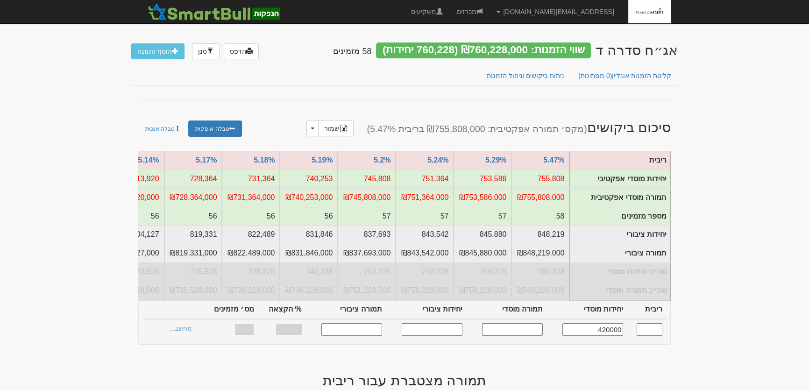
type input "488,889"
type input "488,889,000"
type input "87.86%"
type input "34"
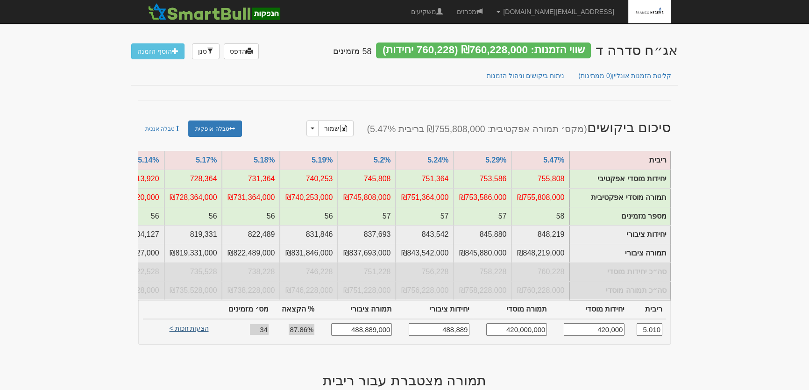
type input "420,000"
drag, startPoint x: 191, startPoint y: 332, endPoint x: 236, endPoint y: 333, distance: 44.4
click at [191, 332] on link "הצעות זוכות >" at bounding box center [188, 329] width 51 height 13
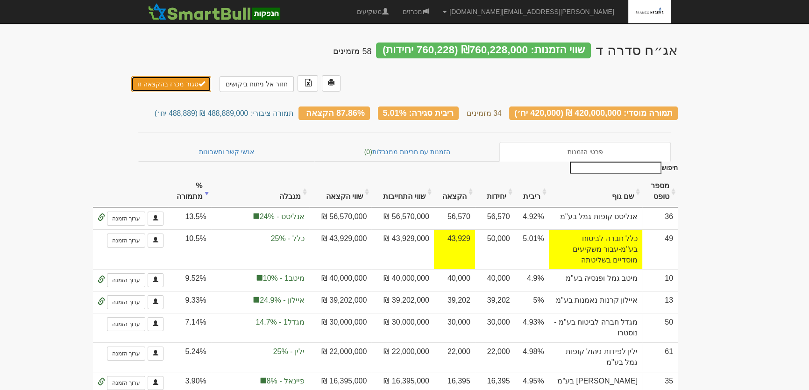
click at [173, 76] on button "סגור מכרז בהקצאה זו" at bounding box center [171, 84] width 80 height 16
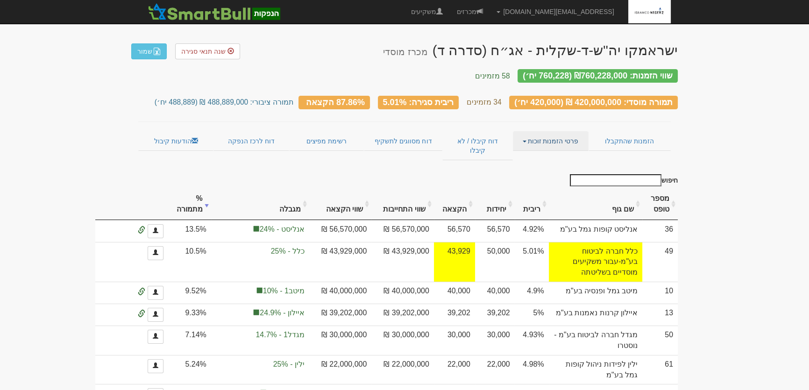
click at [546, 133] on link "פרטי הזמנות זוכות" at bounding box center [550, 141] width 75 height 20
click at [401, 131] on link "דוח מסווגים לתשקיף" at bounding box center [403, 141] width 78 height 20
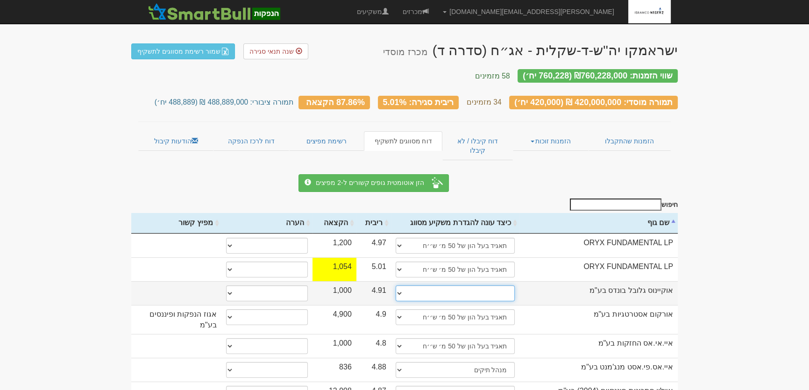
click at [500, 285] on select "תאגיד מסווג חתם / מפיץ חברת ביטוח תאגיד בעל הון של 50 מ׳ ש׳׳ח קופת גמל / קרן פנ…" at bounding box center [455, 293] width 120 height 16
click at [484, 285] on select "תאגיד מסווג חתם / מפיץ חברת ביטוח תאגיד בעל הון של 50 מ׳ ש׳׳ח קופת גמל / קרן פנ…" at bounding box center [455, 293] width 120 height 16
select select "תאגיד בעל הון של 50 מ׳ ש׳׳ח"
click at [395, 285] on select "תאגיד מסווג חתם / מפיץ חברת ביטוח תאגיד בעל הון של 50 מ׳ ש׳׳ח קופת גמל / קרן פנ…" at bounding box center [455, 293] width 120 height 16
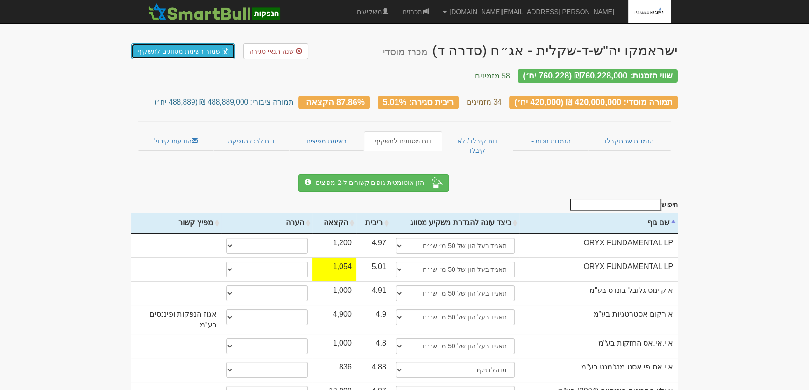
click at [176, 55] on link "שמור רשימת מסווגים לתשקיף" at bounding box center [183, 51] width 104 height 16
click at [338, 131] on link "רשימת מפיצים" at bounding box center [326, 141] width 75 height 20
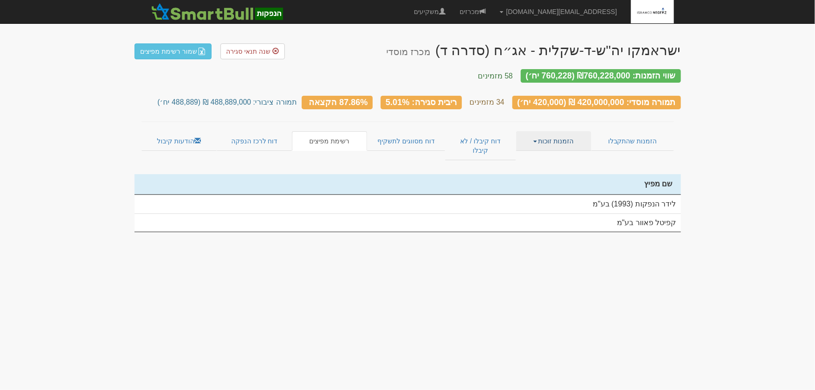
click at [552, 131] on link "הזמנות זוכות" at bounding box center [553, 141] width 75 height 20
click at [574, 153] on link "פרטי הזמנות זוכות" at bounding box center [554, 159] width 74 height 12
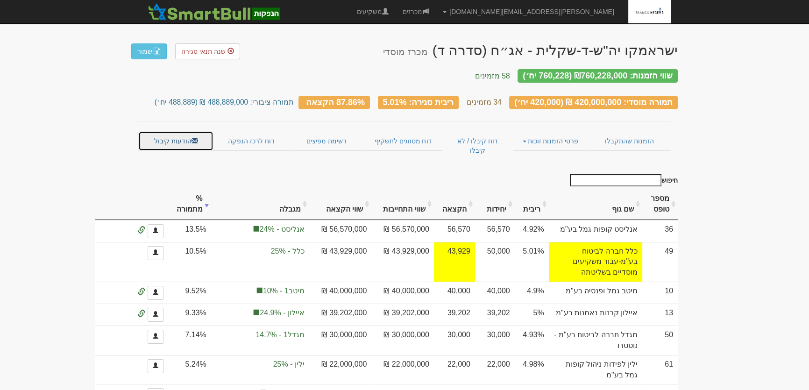
click at [169, 131] on link "הודעות קיבול" at bounding box center [175, 141] width 75 height 20
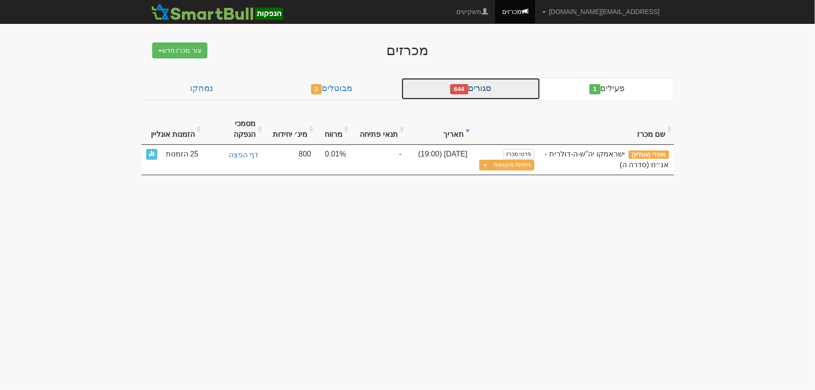
click at [492, 89] on link "סגורים 644" at bounding box center [470, 88] width 139 height 22
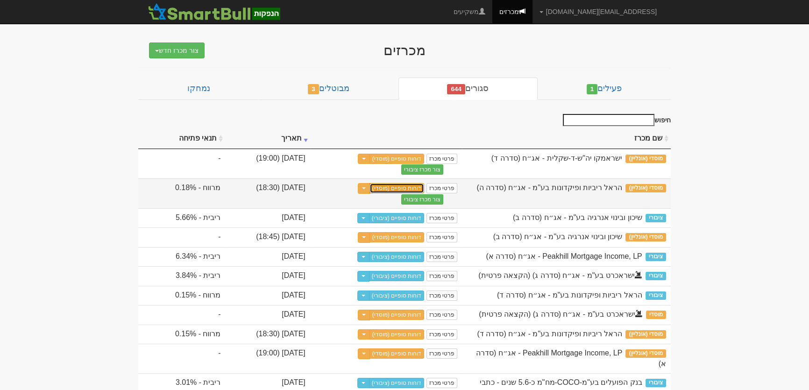
click at [424, 187] on link "דוחות סופיים (מוסדי)" at bounding box center [396, 188] width 55 height 10
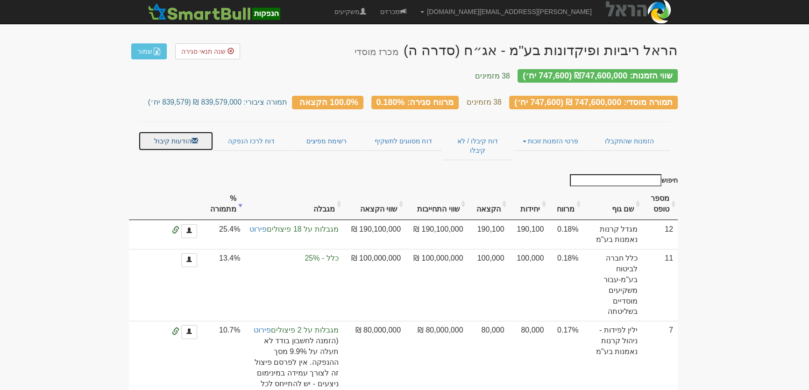
click at [167, 131] on link "הודעות קיבול" at bounding box center [175, 141] width 75 height 20
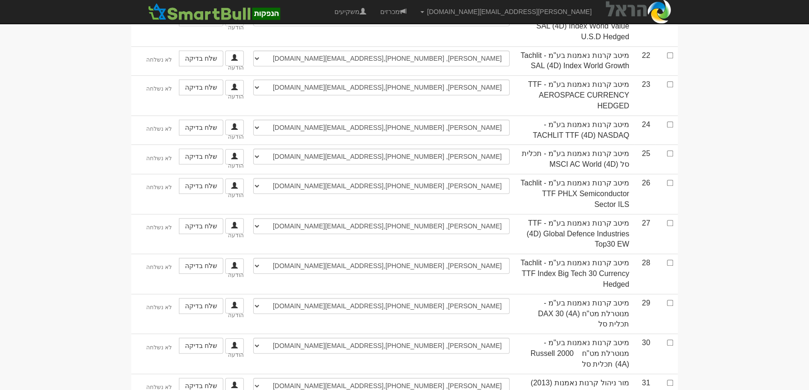
scroll to position [1204, 0]
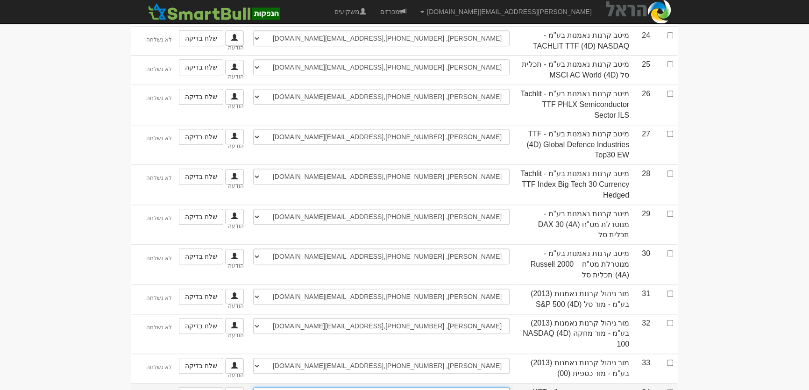
click at [500, 387] on select "[PERSON_NAME], 053-5309668, [EMAIL_ADDRESS][DOMAIN_NAME] ────────── איש קשר חדש" at bounding box center [381, 395] width 256 height 16
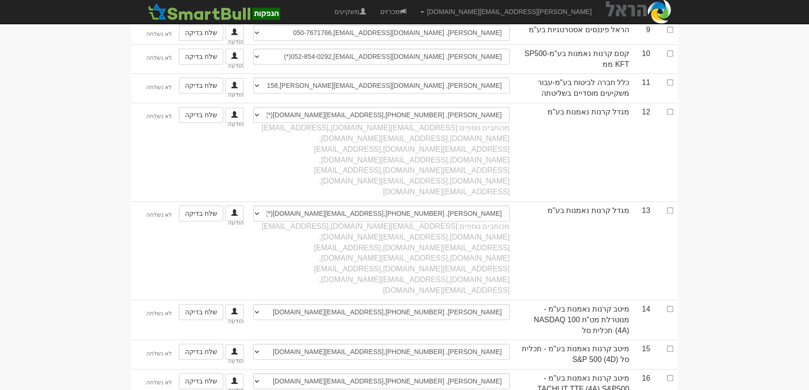
scroll to position [440, 0]
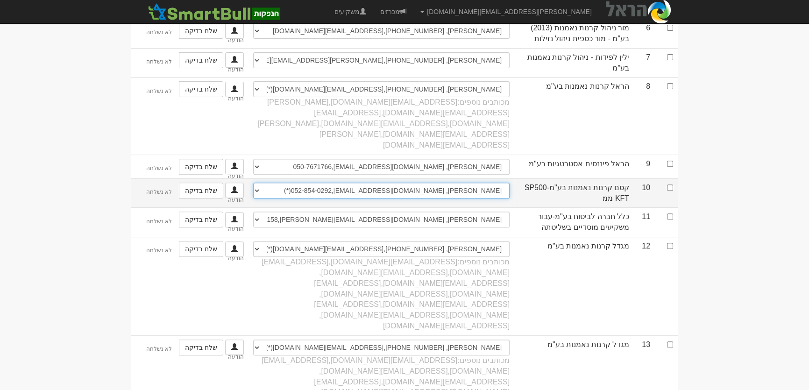
drag, startPoint x: 430, startPoint y: 140, endPoint x: 440, endPoint y: 141, distance: 10.4
click at [440, 183] on select "[PERSON_NAME], 052-854-0292, [EMAIL_ADDRESS][DOMAIN_NAME] (*) ────────── איש קש…" at bounding box center [381, 191] width 256 height 16
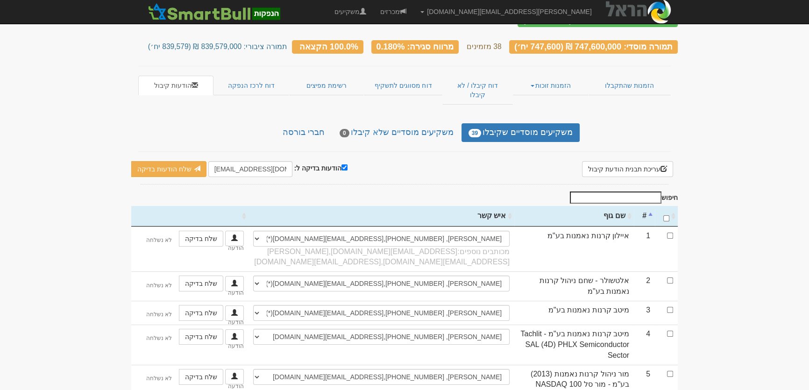
scroll to position [0, 0]
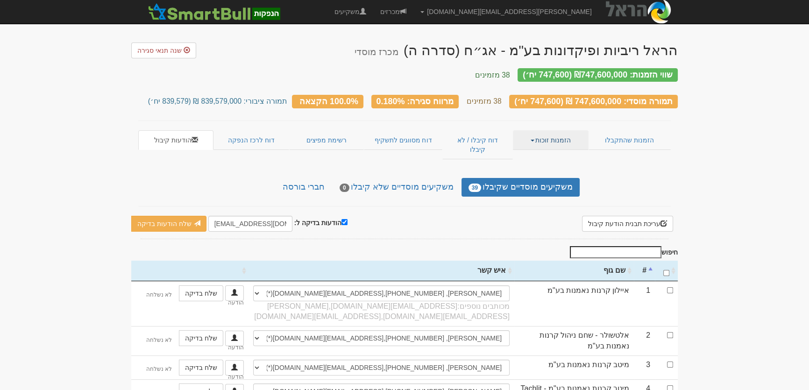
click at [559, 130] on link "הזמנות זוכות" at bounding box center [550, 140] width 75 height 20
click at [551, 164] on link "אנשי קשר וחשבונות" at bounding box center [551, 170] width 74 height 12
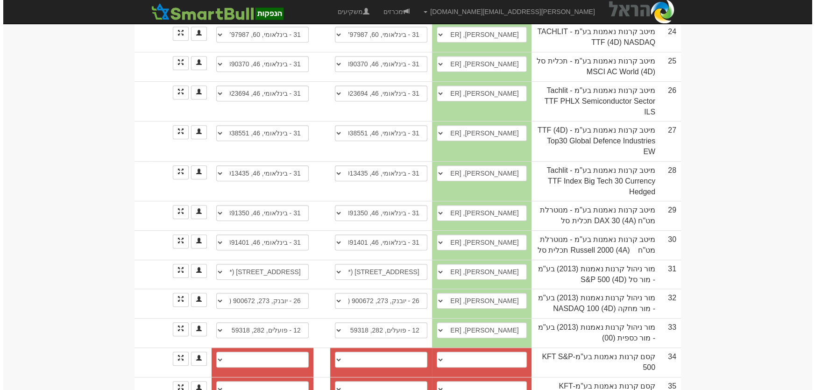
scroll to position [976, 0]
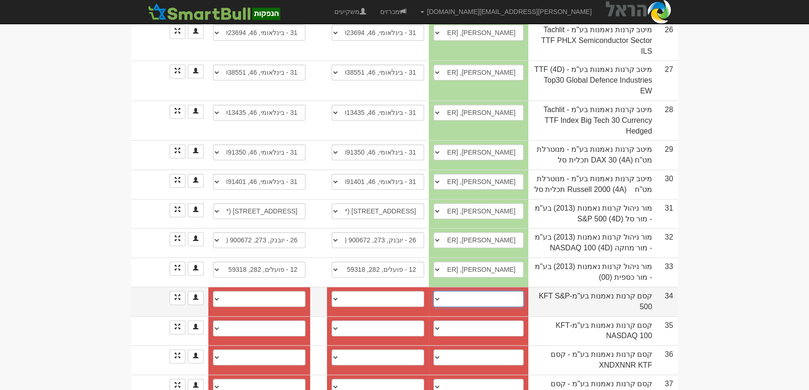
click at [511, 291] on select "אורטל וסרלאוף, 053-5309668, ortal.wasserlauf@xnes.co.il ────────── איש קשר חדש" at bounding box center [478, 299] width 90 height 16
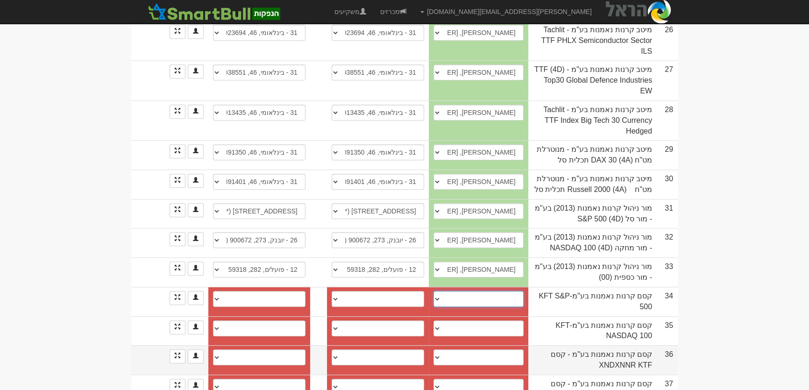
select select "new_contact"
click at [436, 291] on select "אורטל וסרלאוף, 053-5309668, ortal.wasserlauf@xnes.co.il ────────── איש קשר חדש" at bounding box center [478, 299] width 90 height 16
select select
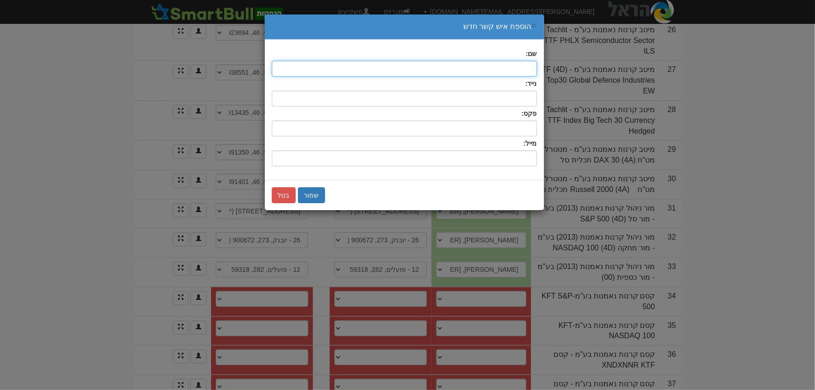
click at [518, 67] on input "text" at bounding box center [404, 69] width 265 height 16
type input "לירן אוריאל"
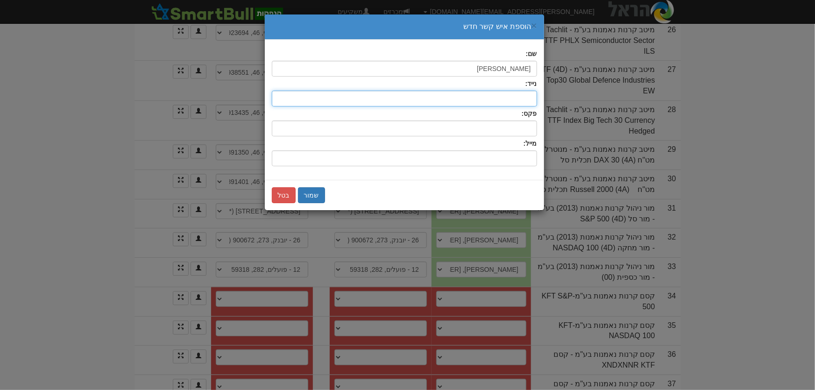
click at [516, 95] on input "text" at bounding box center [404, 99] width 265 height 16
type input "052-8540292"
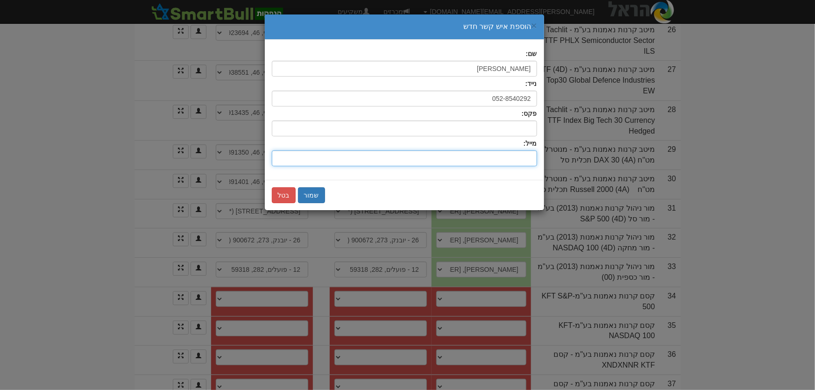
click at [518, 159] on input "שם:" at bounding box center [404, 158] width 265 height 16
type input "[EMAIL_ADDRESS][DOMAIN_NAME]"
click at [326, 188] on div "שמור בטל" at bounding box center [404, 195] width 265 height 16
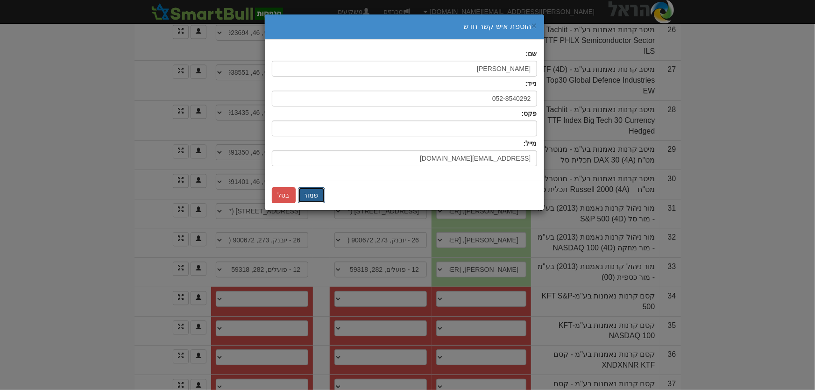
click at [317, 190] on button "שמור" at bounding box center [311, 195] width 27 height 16
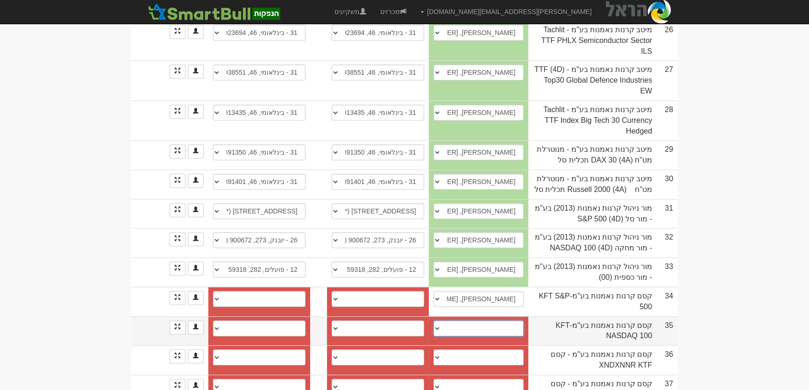
click at [510, 320] on select "אורטל וסרלאוף, 053-5309668, ortal.wasserlauf@xnes.co.il ────────── איש קשר חדש" at bounding box center [478, 328] width 90 height 16
select select "new_contact"
click at [436, 320] on select "אורטל וסרלאוף, 053-5309668, ortal.wasserlauf@xnes.co.il ────────── איש קשר חדש" at bounding box center [478, 328] width 90 height 16
select select
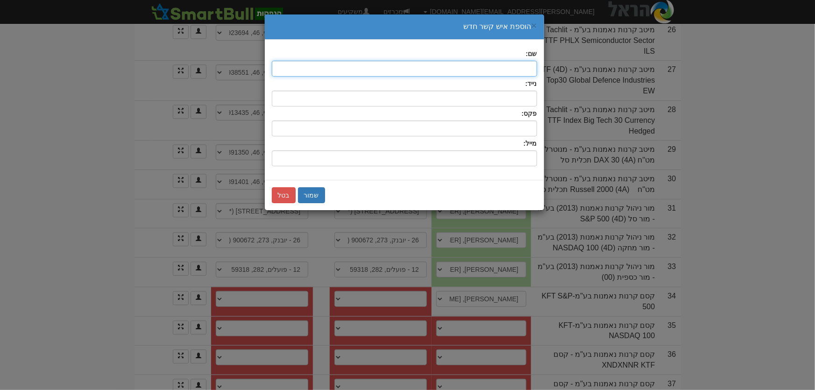
click at [516, 65] on input "text" at bounding box center [404, 69] width 265 height 16
type input "לירן אוריאל"
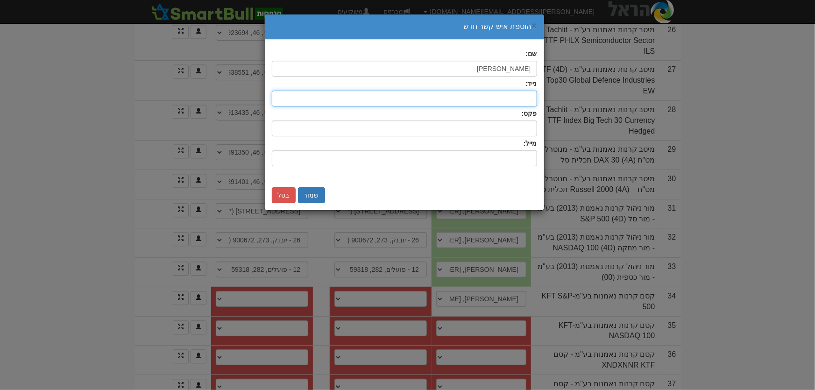
click at [514, 92] on input "text" at bounding box center [404, 99] width 265 height 16
type input "052-8540292"
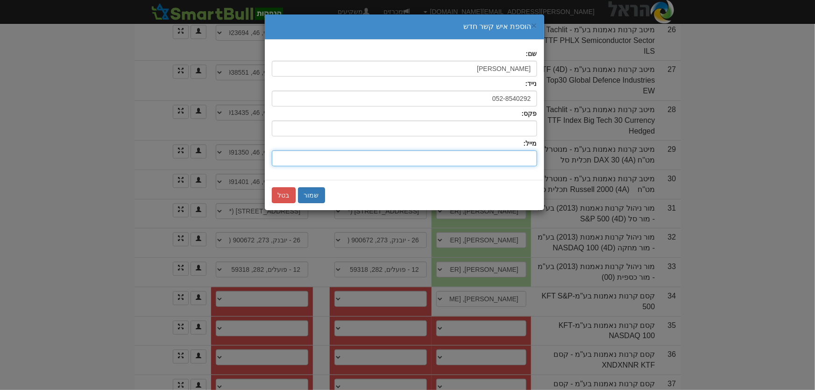
click at [531, 159] on input "שם:" at bounding box center [404, 158] width 265 height 16
type input "[EMAIL_ADDRESS][DOMAIN_NAME]"
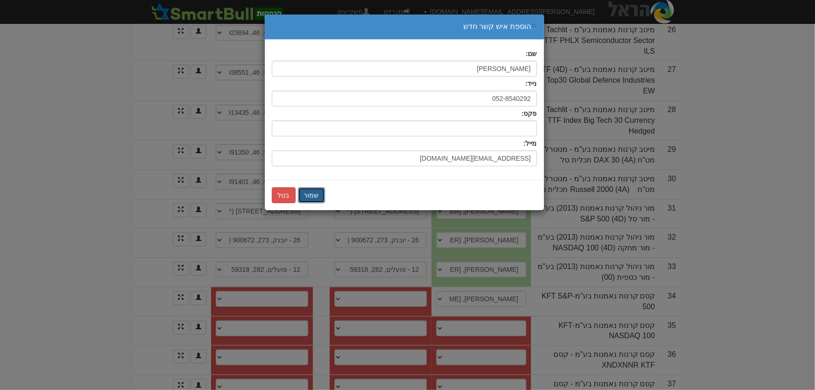
click at [304, 194] on button "שמור" at bounding box center [311, 195] width 27 height 16
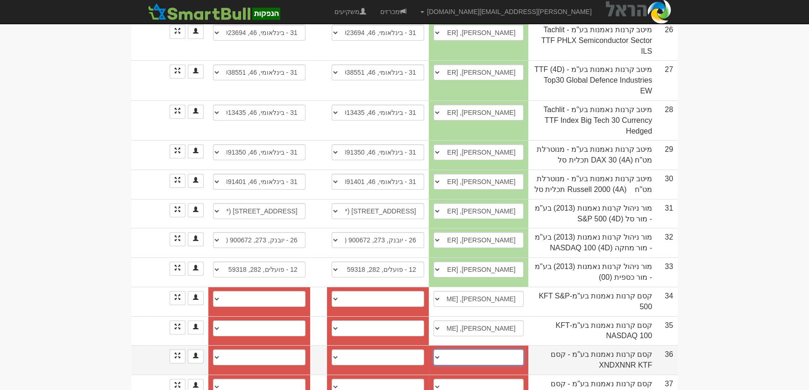
click at [513, 349] on select "הגר חתוכה, +972528671067, hagar.hatuka@xnes.co.il ────────── איש קשר חדש" at bounding box center [478, 357] width 90 height 16
select select "new_contact"
click at [436, 349] on select "הגר חתוכה, +972528671067, hagar.hatuka@xnes.co.il ────────── איש קשר חדש" at bounding box center [478, 357] width 90 height 16
select select
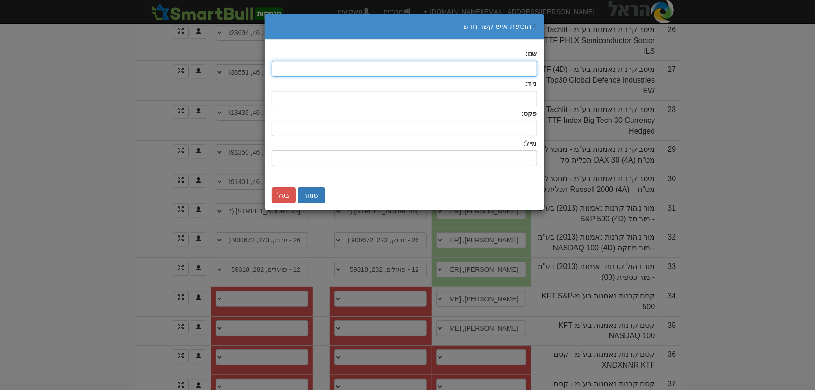
click at [525, 66] on input "text" at bounding box center [404, 69] width 265 height 16
type input "לירן אוריאל"
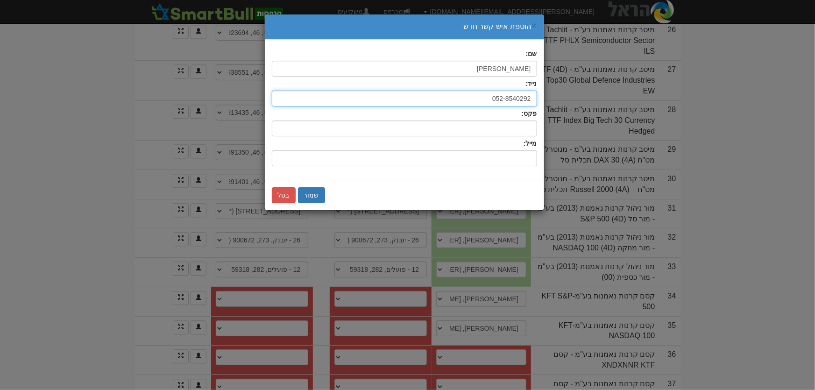
type input "052-8540292"
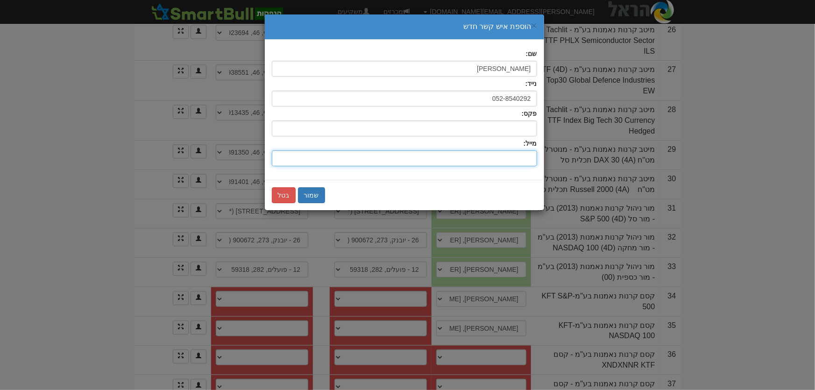
click at [521, 159] on input "שם:" at bounding box center [404, 158] width 265 height 16
type input "[EMAIL_ADDRESS][DOMAIN_NAME]"
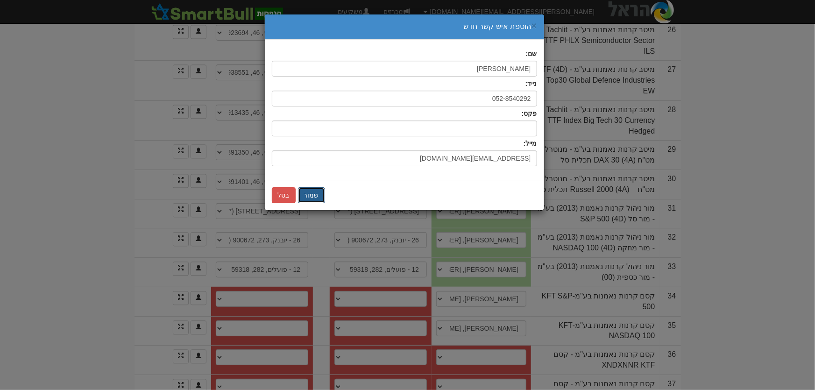
click at [310, 193] on button "שמור" at bounding box center [311, 195] width 27 height 16
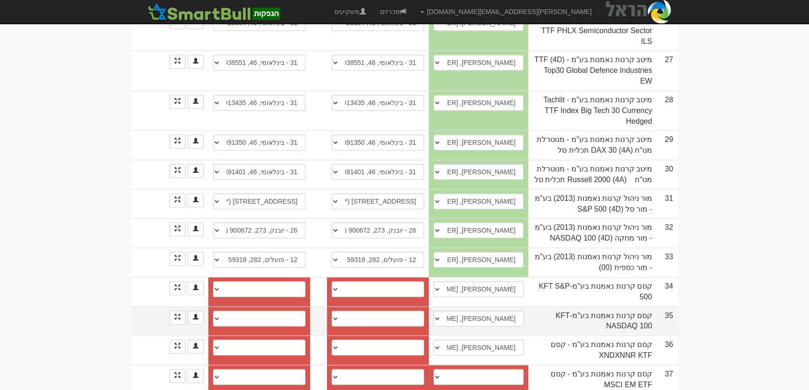
scroll to position [1000, 0]
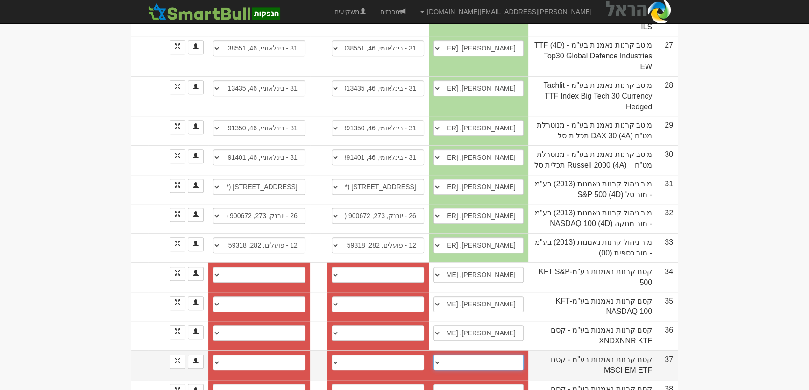
click at [506, 354] on select "הגר חתוכה, +972528671067, hagar.hatuka@xnes.co.il ────────── איש קשר חדש" at bounding box center [478, 362] width 90 height 16
select select "new_contact"
click at [436, 354] on select "הגר חתוכה, +972528671067, hagar.hatuka@xnes.co.il ────────── איש קשר חדש" at bounding box center [478, 362] width 90 height 16
select select
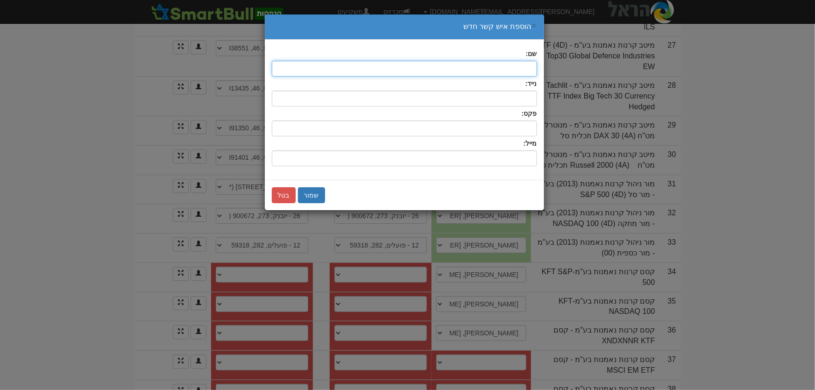
click at [506, 72] on input "text" at bounding box center [404, 69] width 265 height 16
type input "לירן אוריאל"
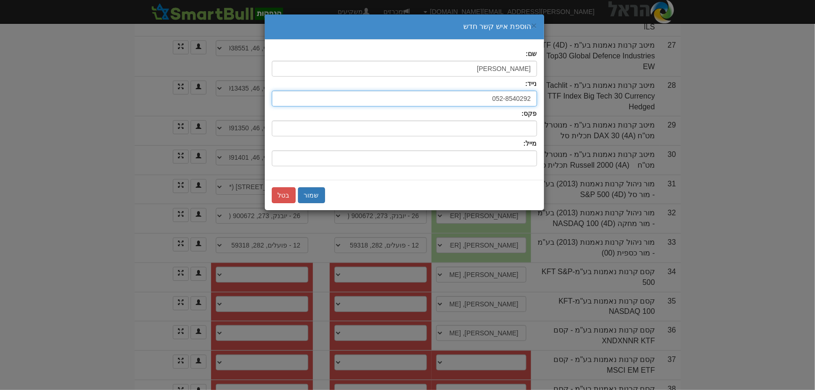
type input "052-8540292"
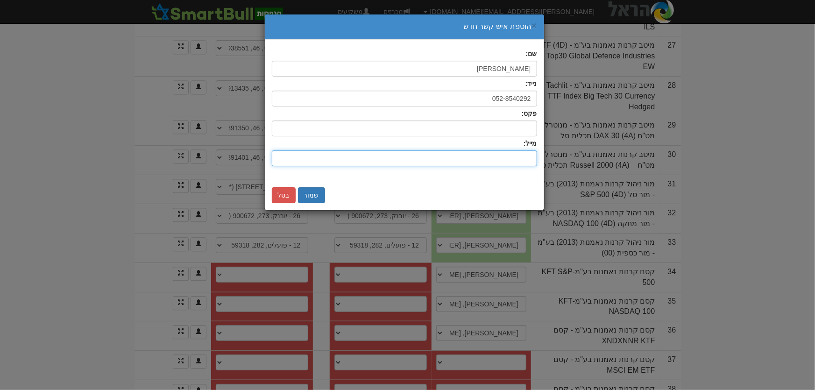
click at [523, 158] on input "שם:" at bounding box center [404, 158] width 265 height 16
type input "[EMAIL_ADDRESS][DOMAIN_NAME]"
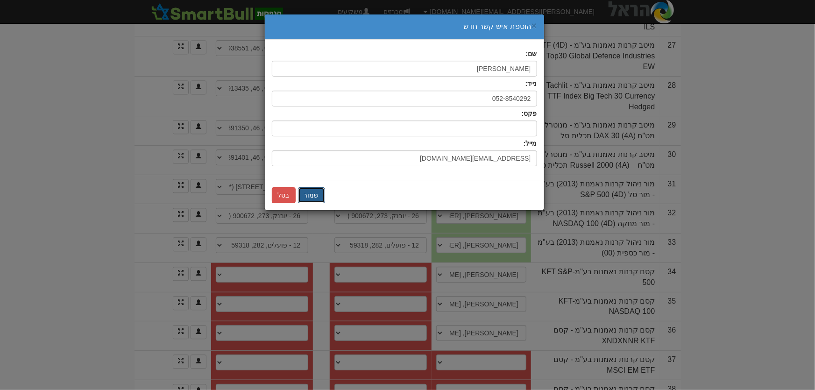
click at [314, 192] on button "שמור" at bounding box center [311, 195] width 27 height 16
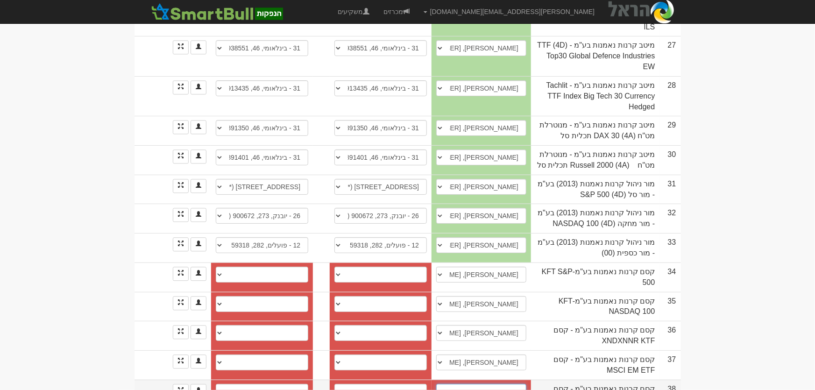
click at [521, 384] on select "הגר חתוכה, +972528671067, hagar.hatuka@xnes.co.il ────────── איש קשר חדש" at bounding box center [481, 392] width 90 height 16
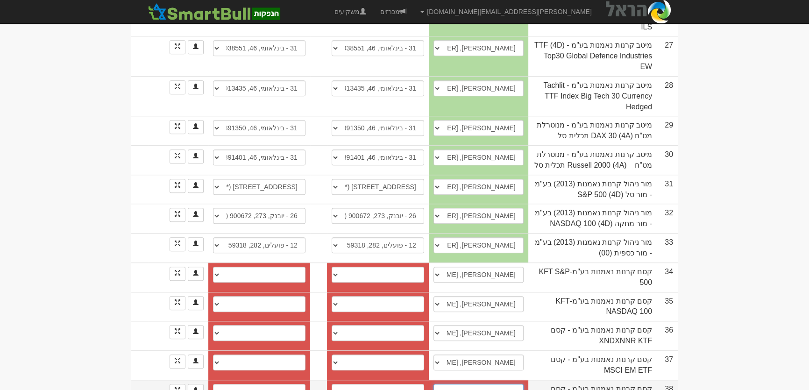
select select "new_contact"
click at [436, 384] on select "הגר חתוכה, +972528671067, hagar.hatuka@xnes.co.il ────────── איש קשר חדש" at bounding box center [478, 392] width 90 height 16
select select
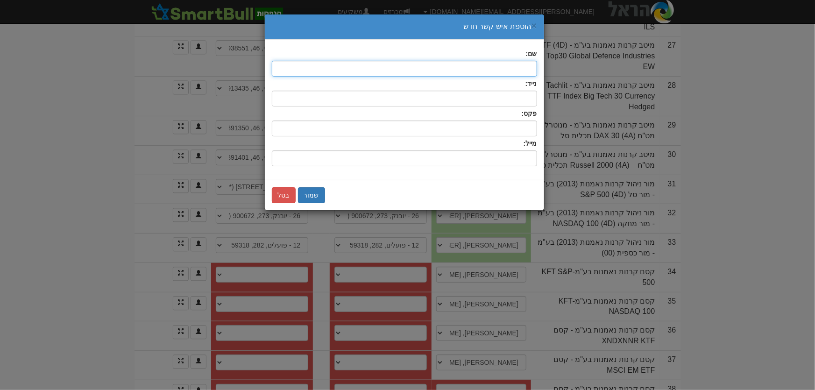
click at [522, 70] on input "text" at bounding box center [404, 69] width 265 height 16
type input "לירן אוריאל"
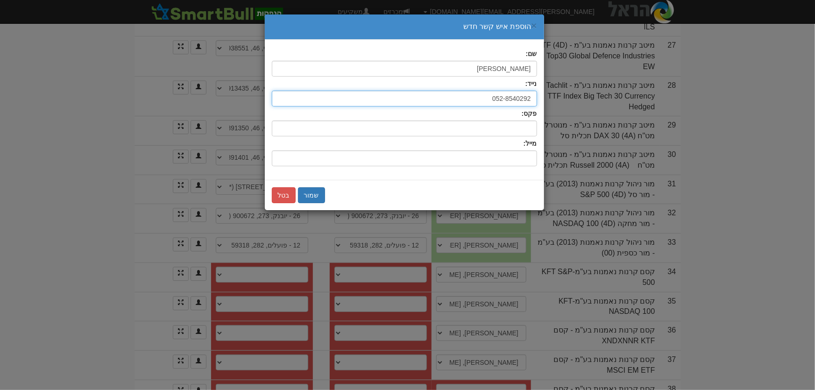
type input "052-8540292"
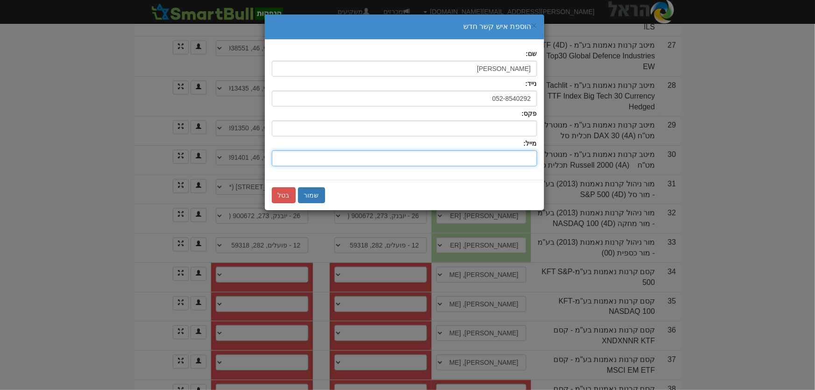
click at [519, 156] on input "שם:" at bounding box center [404, 158] width 265 height 16
type input "[EMAIL_ADDRESS][DOMAIN_NAME]"
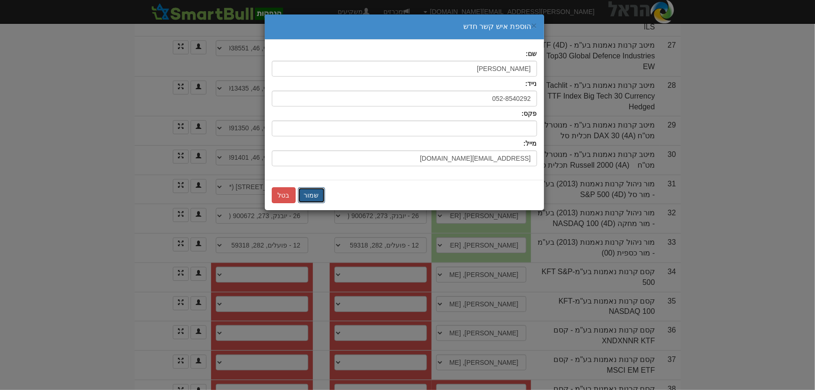
click at [309, 191] on button "שמור" at bounding box center [311, 195] width 27 height 16
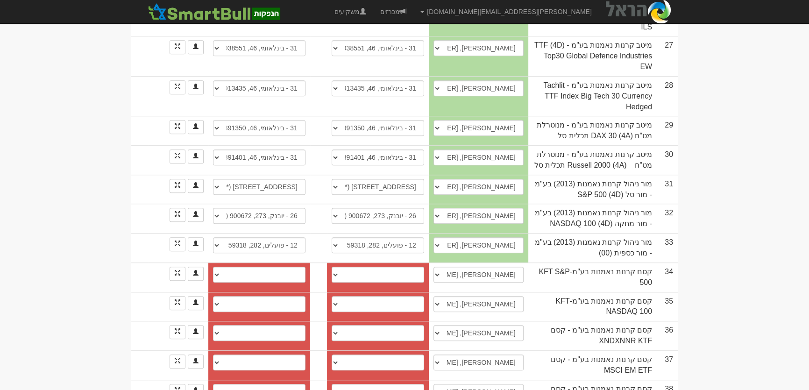
select select "new_contact"
select select
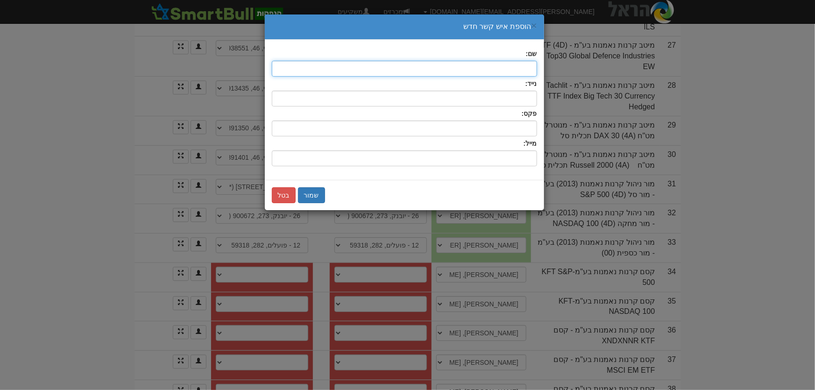
drag, startPoint x: 524, startPoint y: 69, endPoint x: 531, endPoint y: 63, distance: 9.9
click at [524, 69] on input "text" at bounding box center [404, 69] width 265 height 16
type input "לירן אוריאל"
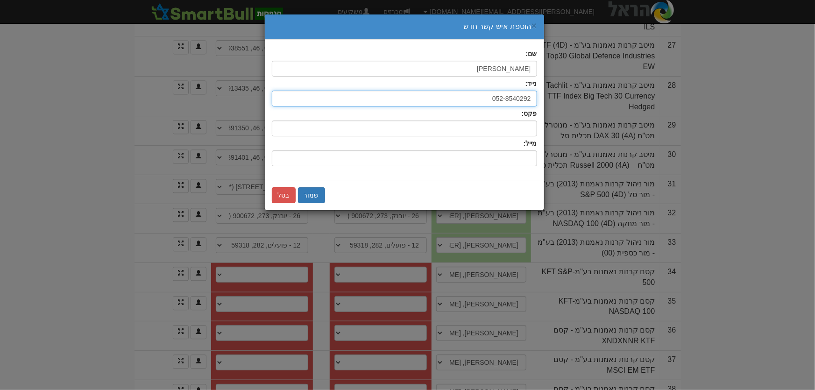
type input "052-8540292"
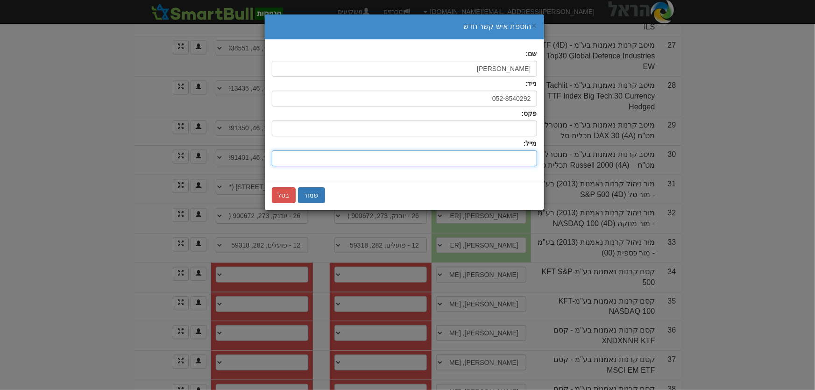
click at [518, 154] on input "שם:" at bounding box center [404, 158] width 265 height 16
type input "[EMAIL_ADDRESS][DOMAIN_NAME]"
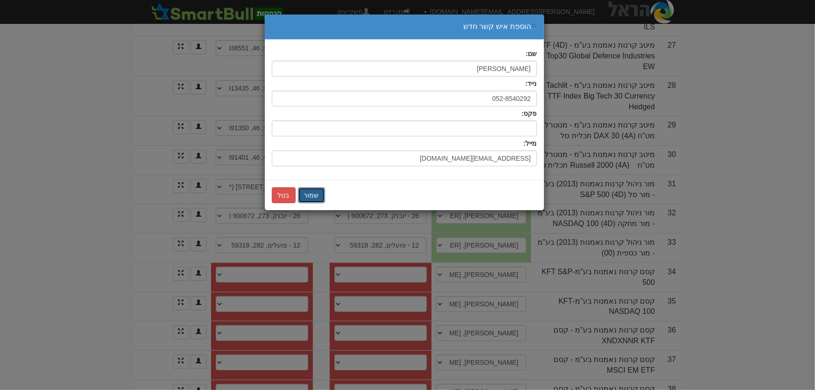
click at [315, 197] on button "שמור" at bounding box center [311, 195] width 27 height 16
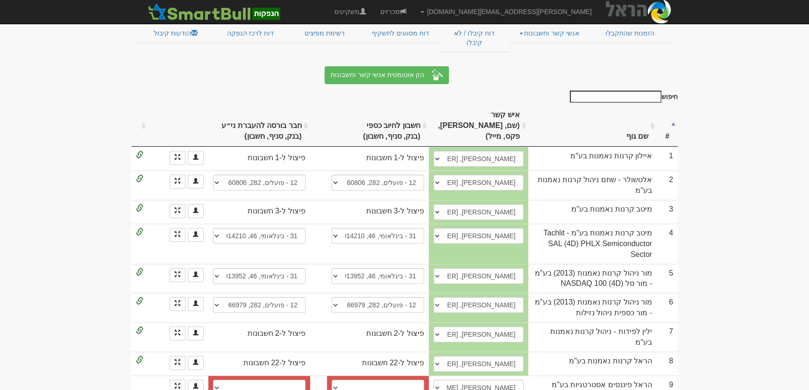
scroll to position [0, 0]
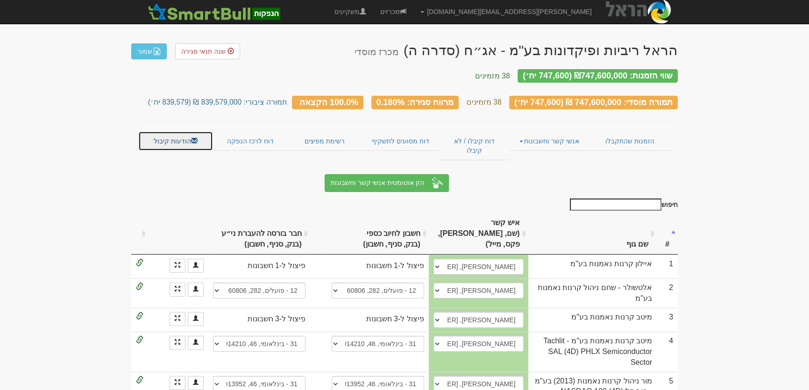
click at [176, 131] on link "הודעות קיבול" at bounding box center [175, 141] width 75 height 20
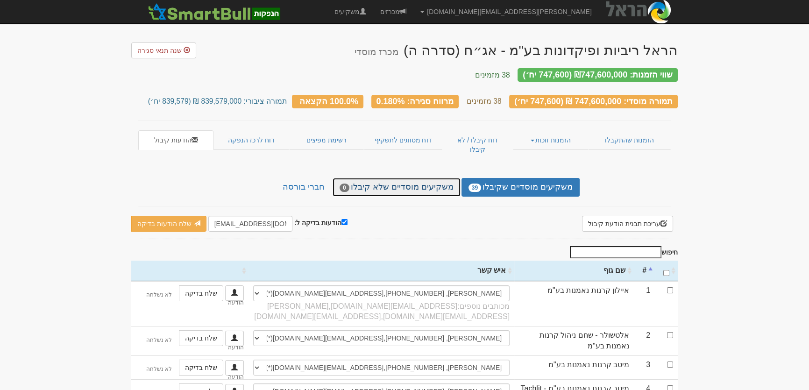
click at [412, 178] on link "משקיעים מוסדיים שלא קיבלו 0" at bounding box center [396, 187] width 128 height 19
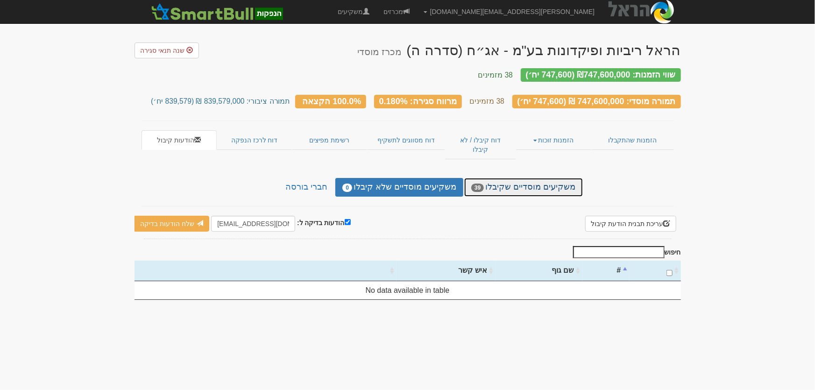
click at [513, 178] on link "משקיעים מוסדיים שקיבלו 39" at bounding box center [523, 187] width 118 height 19
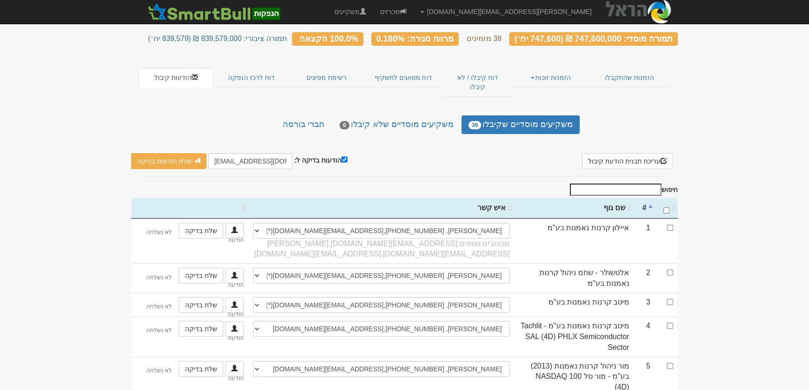
scroll to position [127, 0]
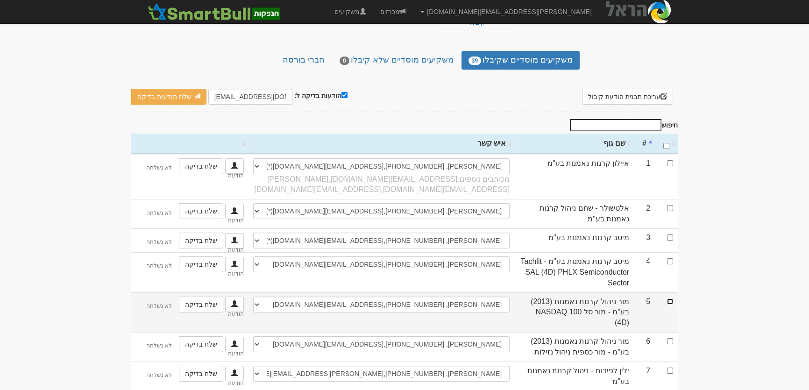
click at [668, 298] on input "checkbox" at bounding box center [670, 301] width 6 height 6
checkbox input "true"
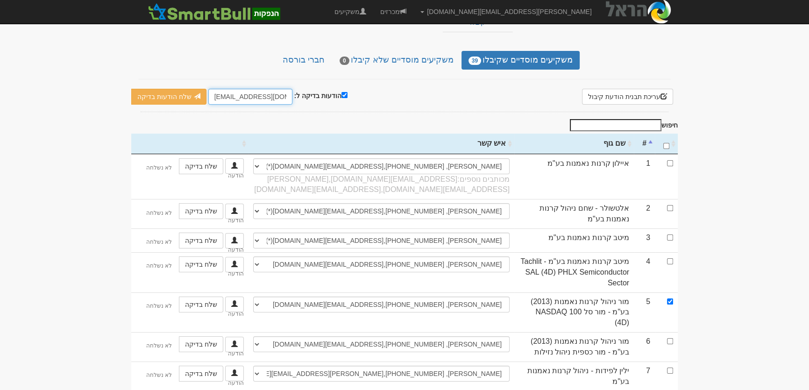
drag, startPoint x: 210, startPoint y: 79, endPoint x: 228, endPoint y: 79, distance: 18.7
click at [228, 89] on input "[EMAIL_ADDRESS][DOMAIN_NAME]" at bounding box center [250, 97] width 84 height 16
type input "[PERSON_NAME][EMAIL_ADDRESS][DOMAIN_NAME]"
click at [186, 89] on link "שלח הודעות בדיקה" at bounding box center [168, 97] width 75 height 16
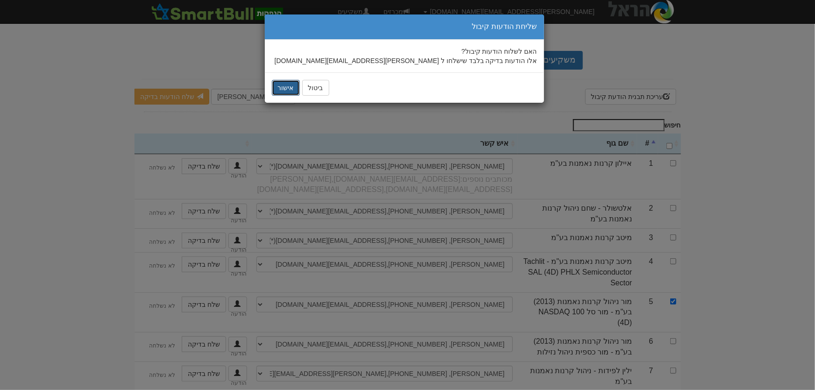
click at [282, 84] on button "אישור" at bounding box center [286, 88] width 28 height 16
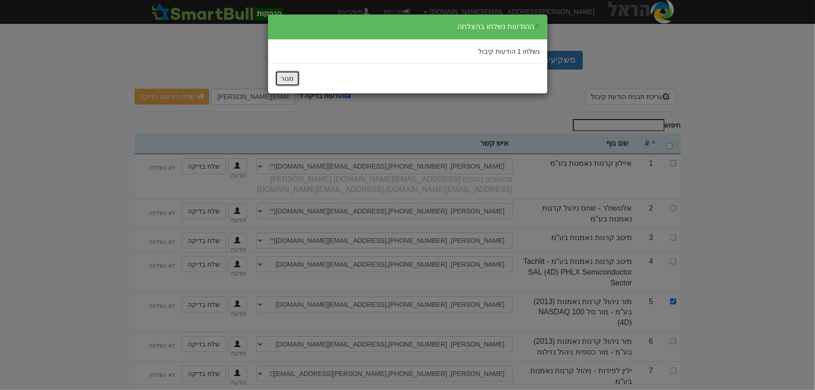
click at [285, 77] on button "סגור" at bounding box center [287, 78] width 25 height 16
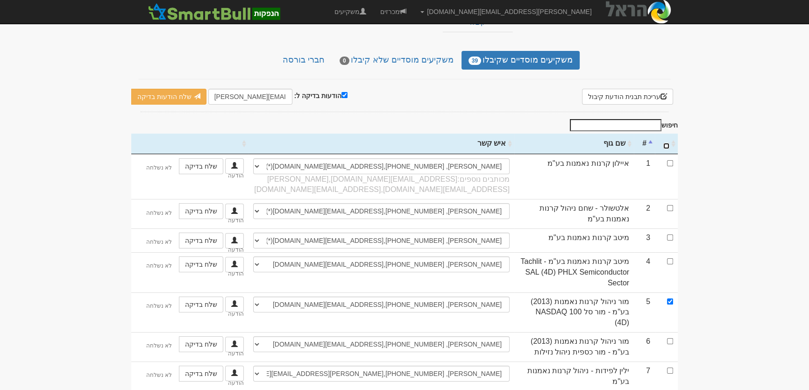
drag, startPoint x: 668, startPoint y: 127, endPoint x: 669, endPoint y: 135, distance: 8.5
click at [668, 143] on input "\a : activate to sort column ascending" at bounding box center [666, 146] width 6 height 6
checkbox input "true"
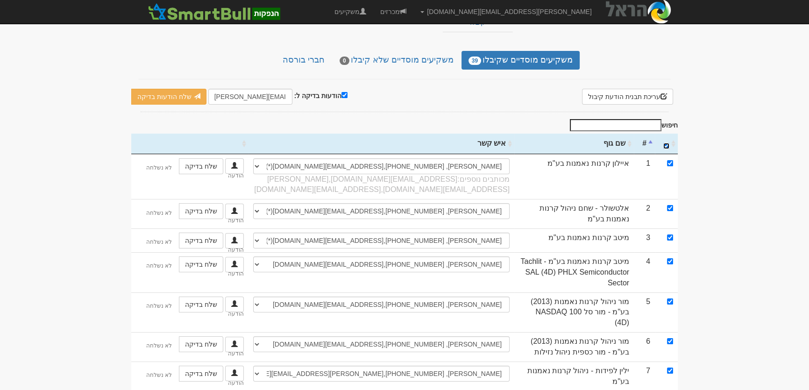
checkbox input "true"
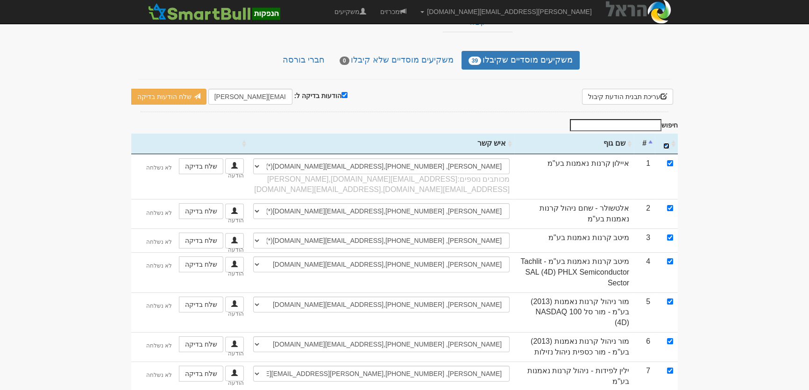
checkbox input "true"
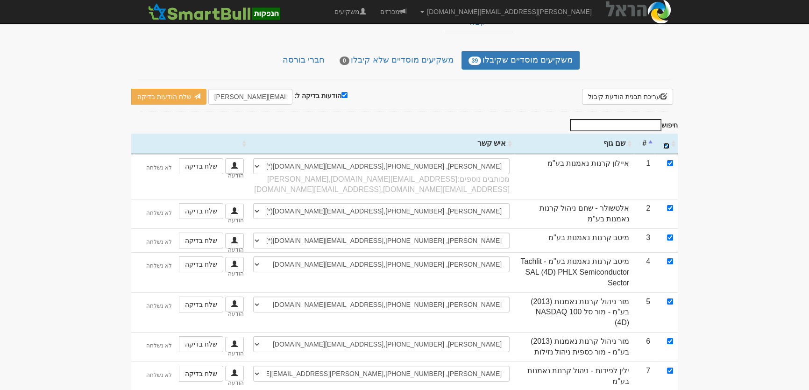
checkbox input "true"
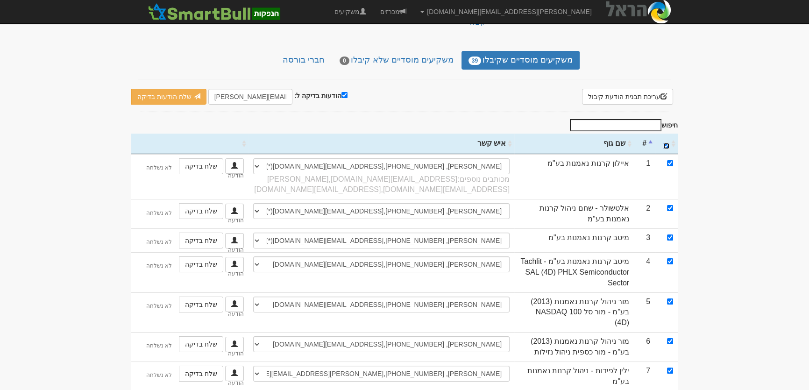
checkbox input "true"
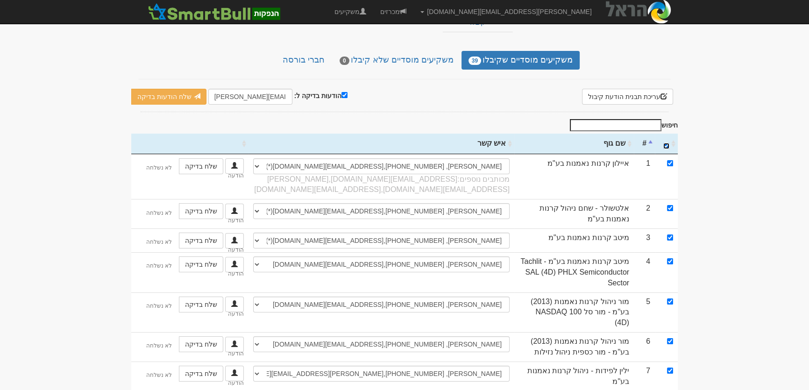
checkbox input "true"
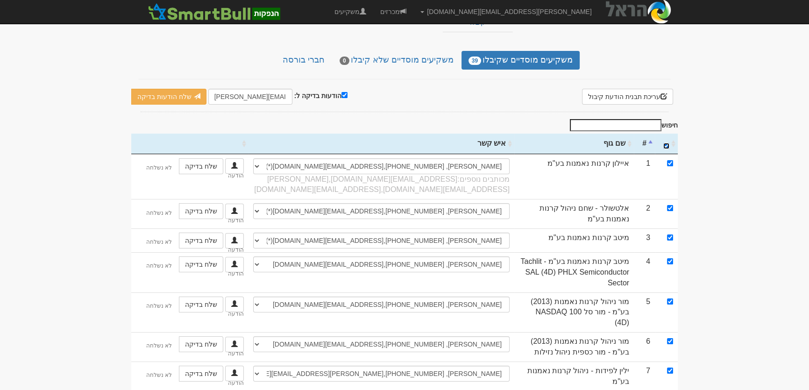
checkbox input "true"
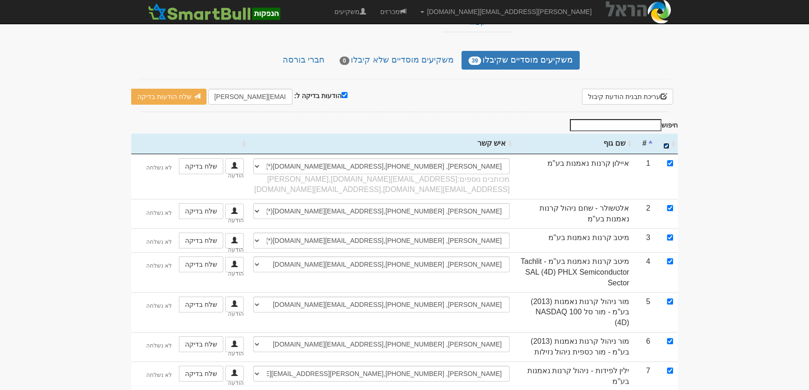
checkbox input "true"
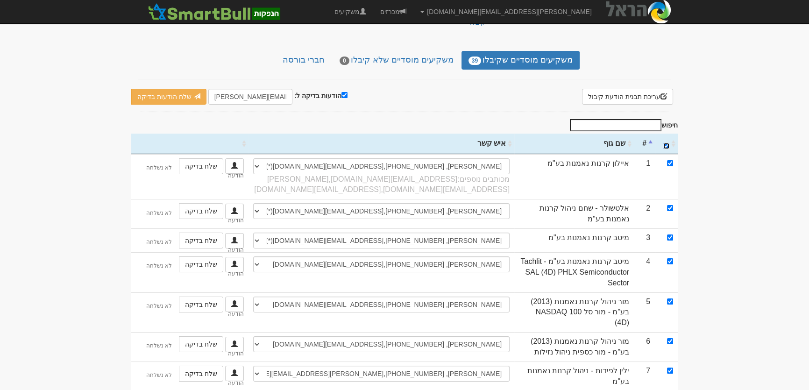
checkbox input "true"
click at [341, 92] on input "הודעות בדיקה ל:" at bounding box center [344, 95] width 6 height 6
checkbox input "false"
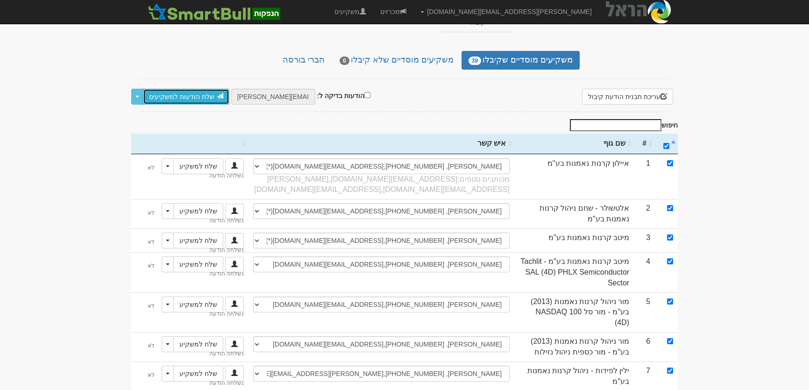
click at [191, 89] on link "שלח הודעות למשקיעים" at bounding box center [186, 97] width 86 height 16
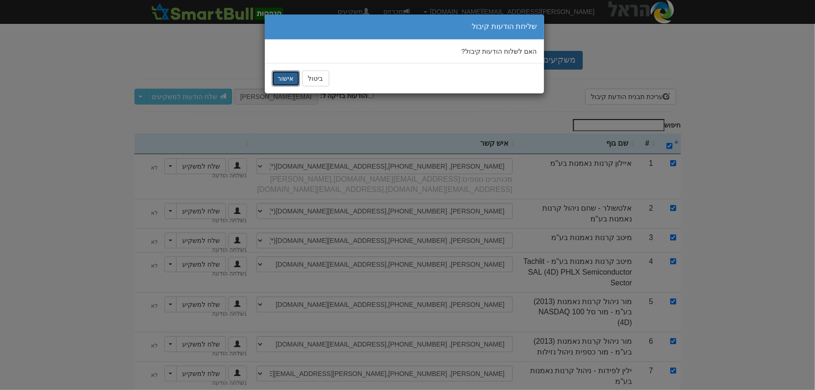
click at [283, 83] on button "אישור" at bounding box center [286, 78] width 28 height 16
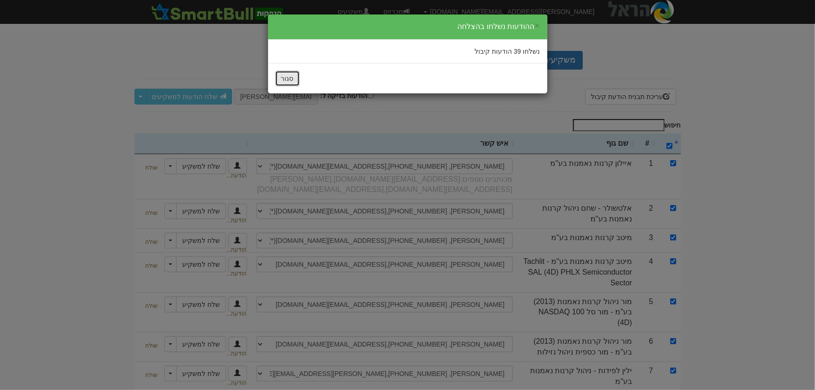
click at [286, 82] on button "סגור" at bounding box center [287, 78] width 25 height 16
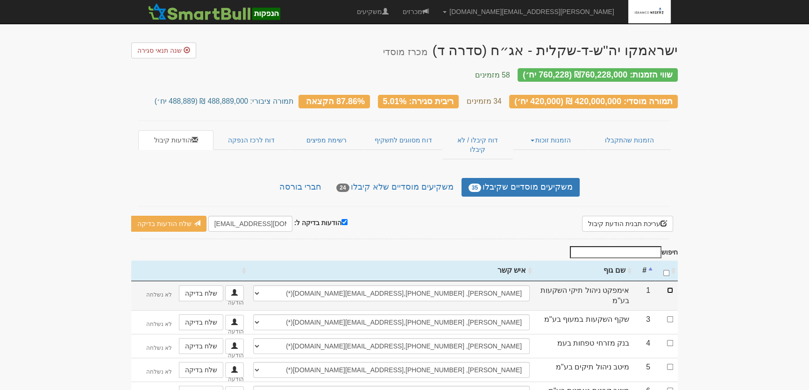
click at [668, 287] on input "checkbox" at bounding box center [670, 290] width 6 height 6
checkbox input "true"
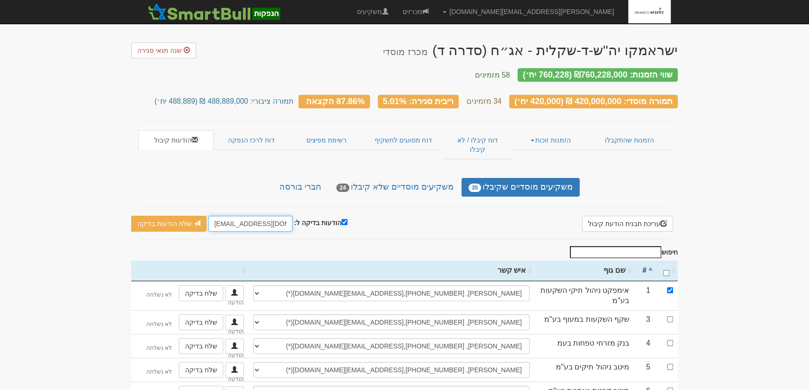
drag, startPoint x: 210, startPoint y: 204, endPoint x: 229, endPoint y: 205, distance: 19.7
click at [229, 216] on input "[EMAIL_ADDRESS][DOMAIN_NAME]" at bounding box center [250, 224] width 84 height 16
type input "[PERSON_NAME][EMAIL_ADDRESS][DOMAIN_NAME]"
click at [168, 216] on link "שלח הודעות בדיקה" at bounding box center [168, 224] width 75 height 16
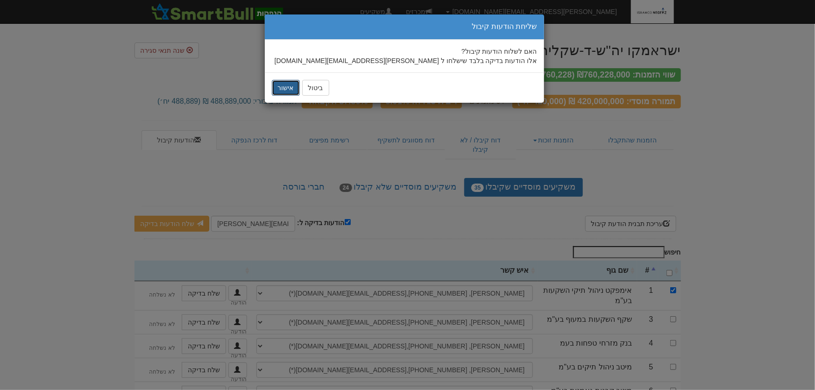
click at [285, 92] on button "אישור" at bounding box center [286, 88] width 28 height 16
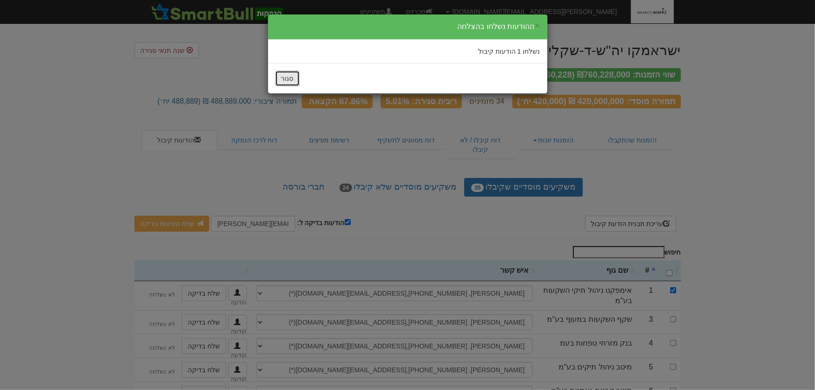
click at [286, 80] on button "סגור" at bounding box center [287, 78] width 25 height 16
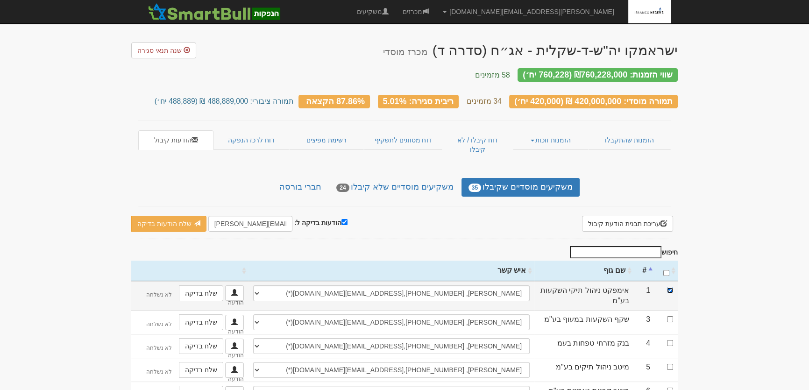
click at [668, 287] on input "checkbox" at bounding box center [670, 290] width 6 height 6
checkbox input "false"
